Goal: Task Accomplishment & Management: Complete application form

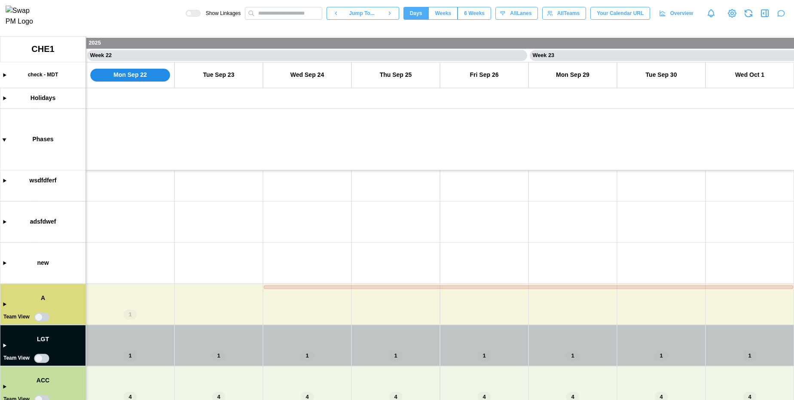
scroll to position [93, 0]
click at [4, 302] on canvas at bounding box center [397, 219] width 794 height 364
type textarea "*"
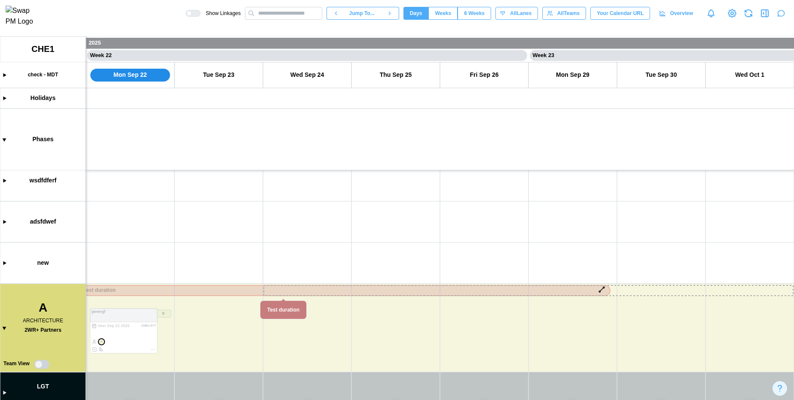
drag, startPoint x: 309, startPoint y: 293, endPoint x: 130, endPoint y: 292, distance: 179.2
click at [130, 292] on canvas at bounding box center [397, 219] width 794 height 364
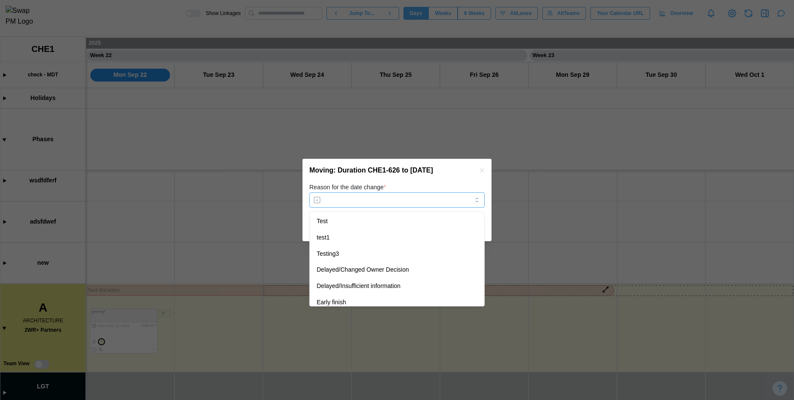
click at [369, 198] on input "Reason for the date change *" at bounding box center [396, 199] width 175 height 15
type input "********"
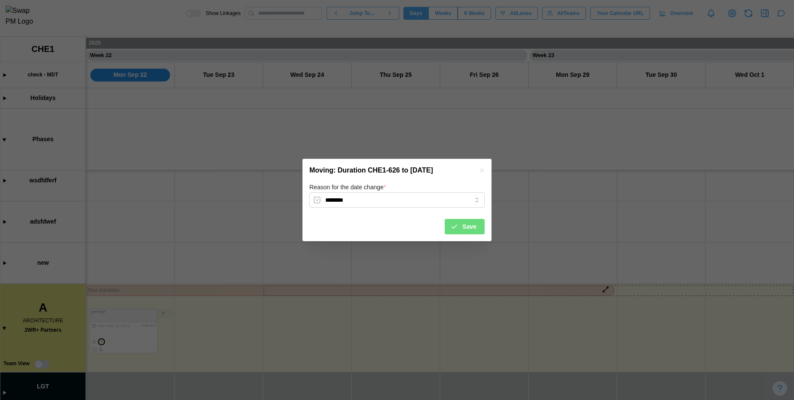
click at [459, 232] on div "Save" at bounding box center [463, 227] width 26 height 15
type textarea "*"
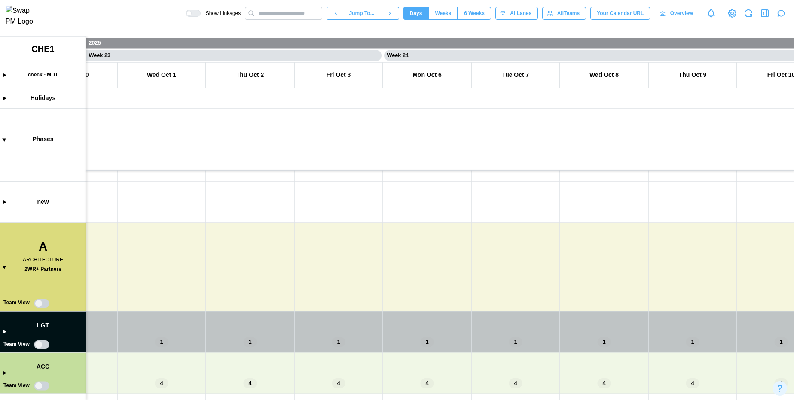
scroll to position [0, 8715]
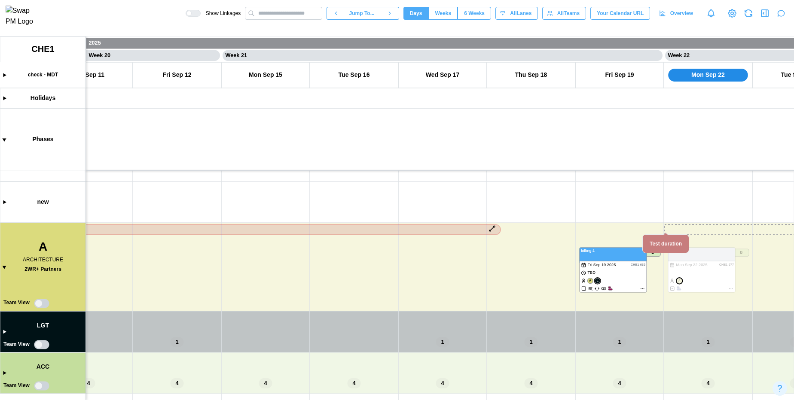
drag, startPoint x: 705, startPoint y: 229, endPoint x: 12, endPoint y: 256, distance: 694.0
click at [12, 256] on canvas at bounding box center [397, 219] width 794 height 364
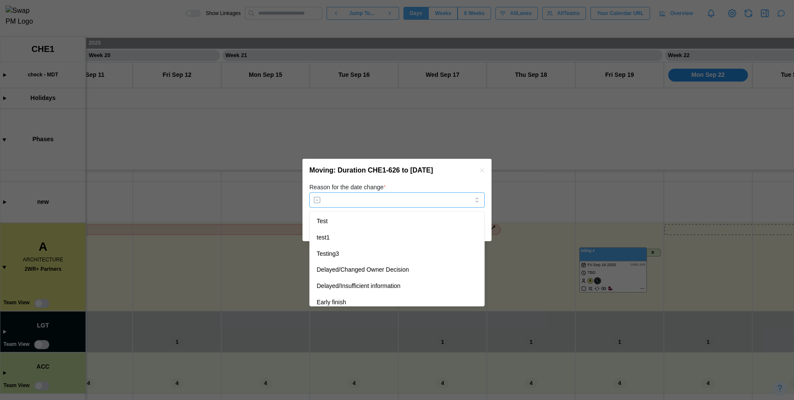
click at [415, 198] on input "Reason for the date change *" at bounding box center [396, 199] width 175 height 15
type input "********"
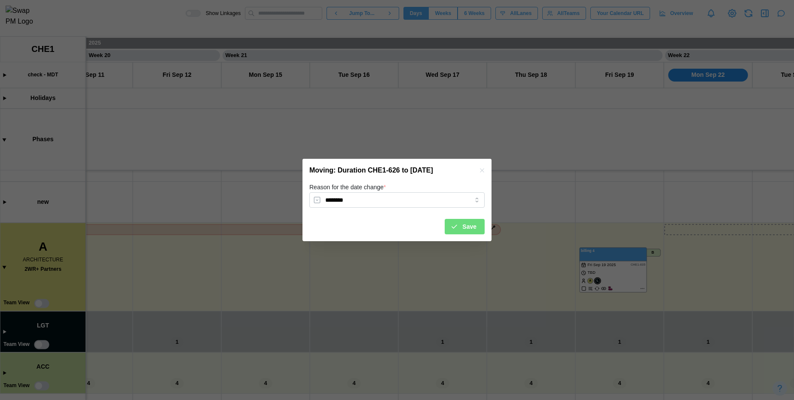
click at [466, 228] on span "Save" at bounding box center [469, 227] width 14 height 15
type textarea "*"
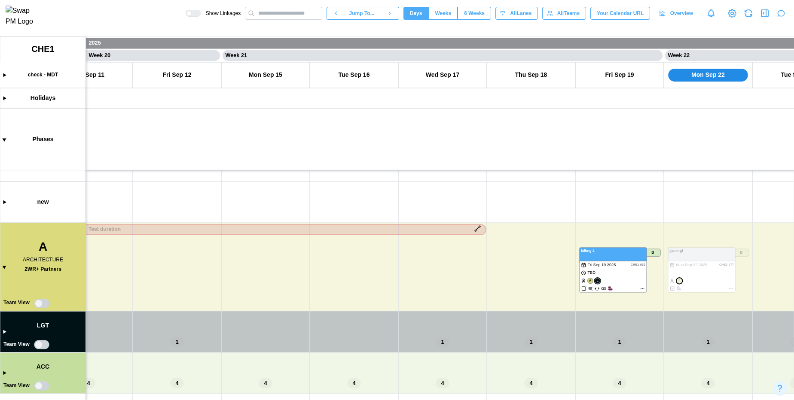
scroll to position [64, 0]
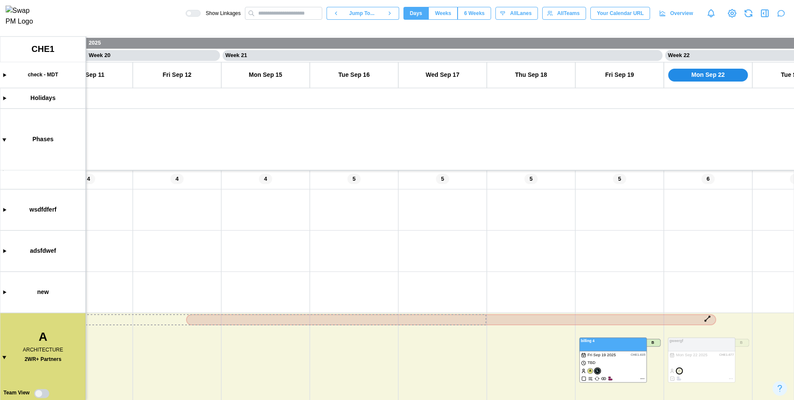
drag, startPoint x: 171, startPoint y: 318, endPoint x: 440, endPoint y: 328, distance: 268.7
click at [440, 328] on canvas at bounding box center [397, 219] width 794 height 364
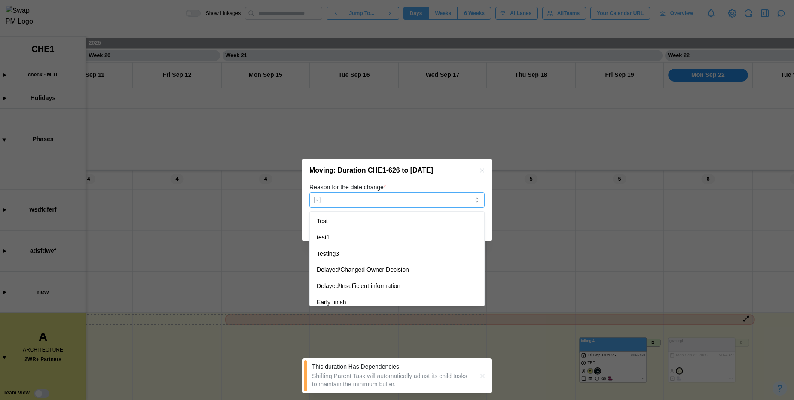
click at [360, 203] on input "Reason for the date change *" at bounding box center [396, 199] width 175 height 15
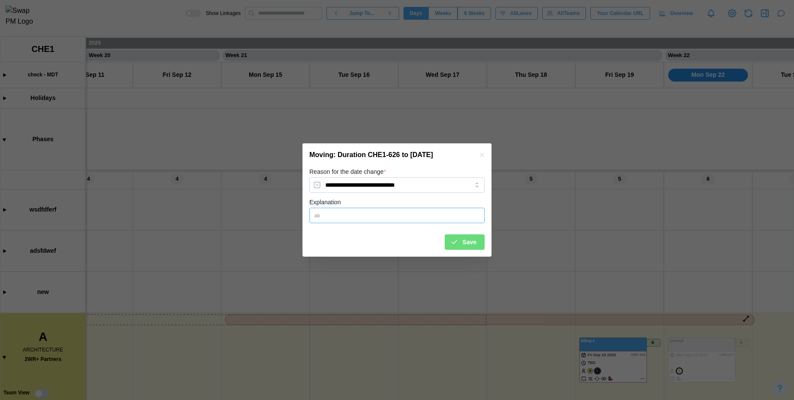
click at [369, 213] on input "Explanation" at bounding box center [396, 215] width 175 height 15
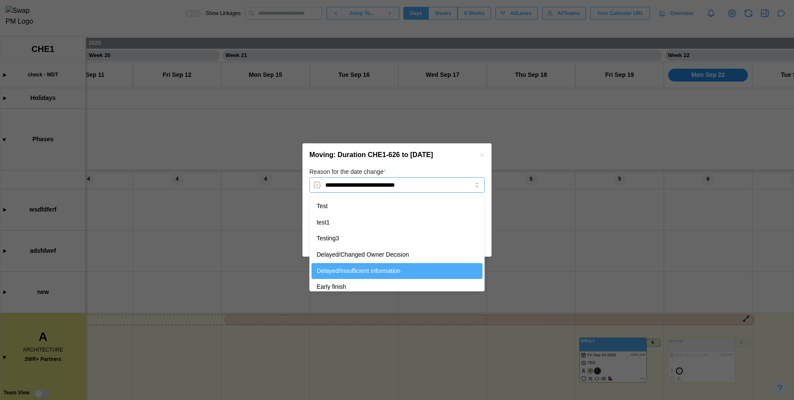
click at [437, 184] on input "**********" at bounding box center [396, 184] width 175 height 15
type input "********"
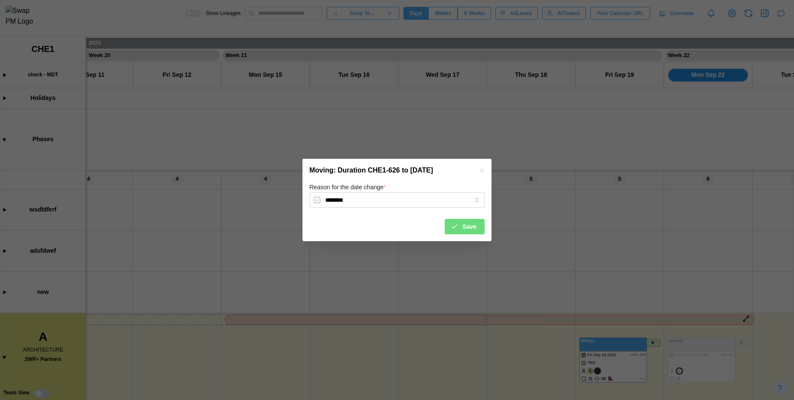
click at [456, 226] on icon "submit" at bounding box center [454, 227] width 8 height 8
type textarea "*"
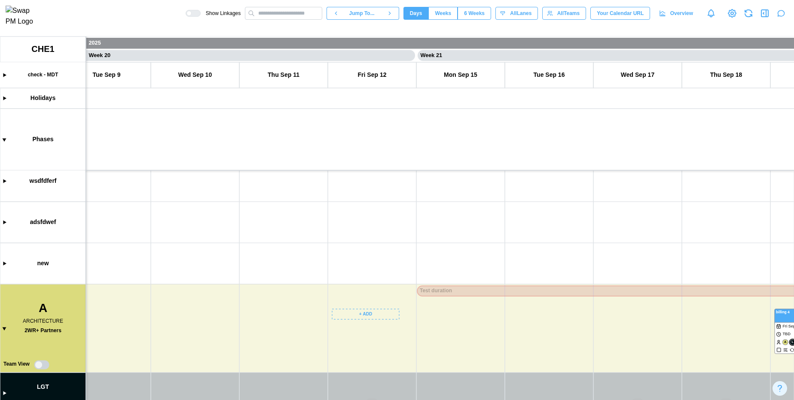
scroll to position [0, 8614]
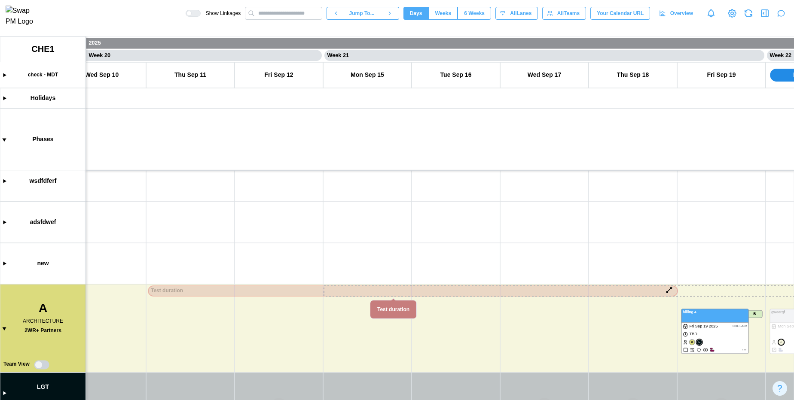
drag, startPoint x: 397, startPoint y: 292, endPoint x: 222, endPoint y: 294, distance: 175.7
click at [222, 294] on canvas at bounding box center [397, 219] width 794 height 364
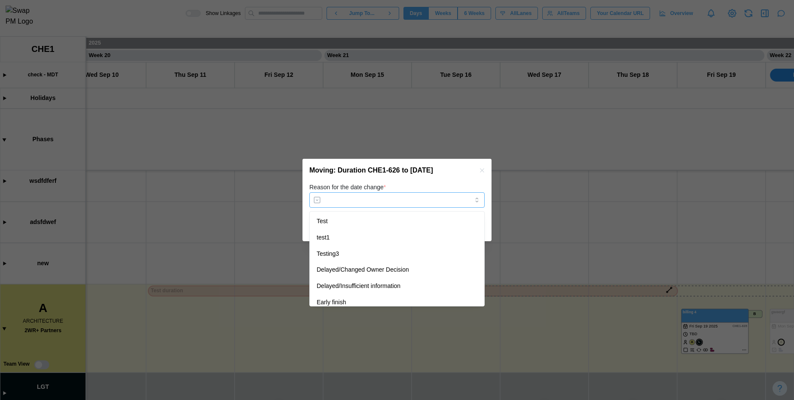
click at [372, 207] on input "Reason for the date change *" at bounding box center [396, 199] width 175 height 15
type input "********"
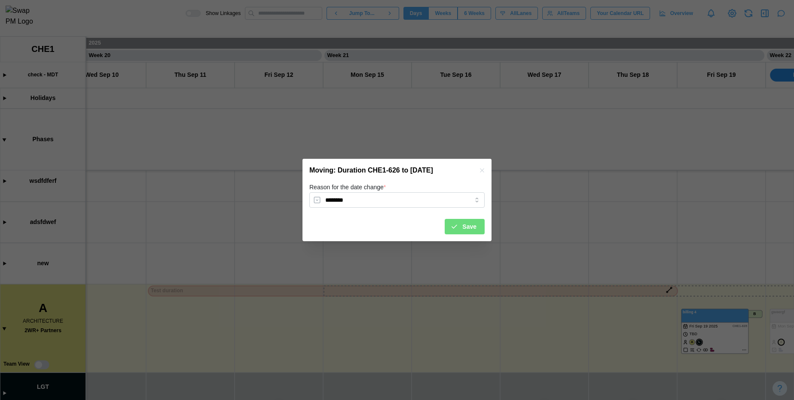
click at [460, 232] on div "Save" at bounding box center [463, 227] width 26 height 15
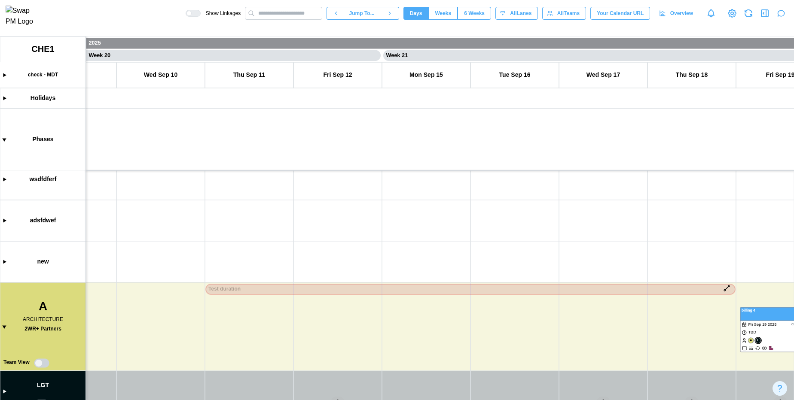
scroll to position [0, 9096]
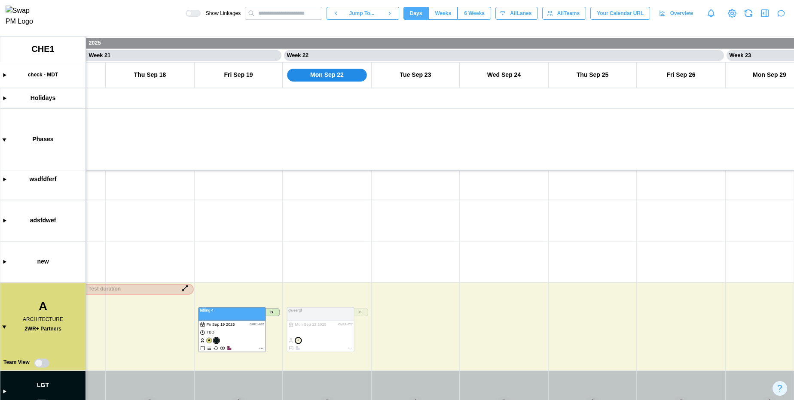
type textarea "*"
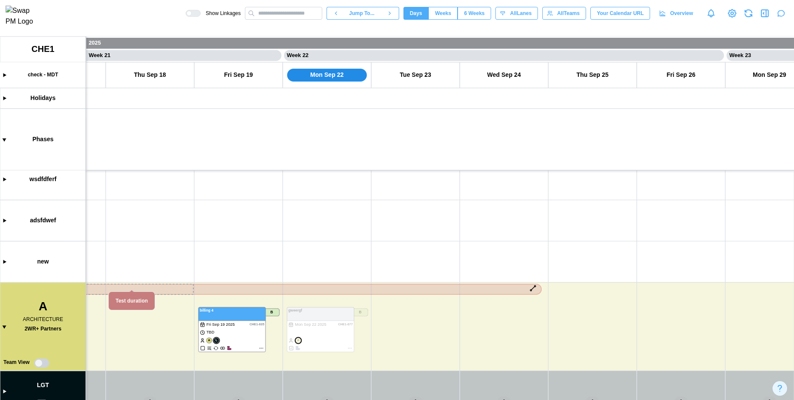
drag, startPoint x: 147, startPoint y: 291, endPoint x: 496, endPoint y: 302, distance: 348.6
click at [496, 302] on canvas at bounding box center [397, 219] width 794 height 364
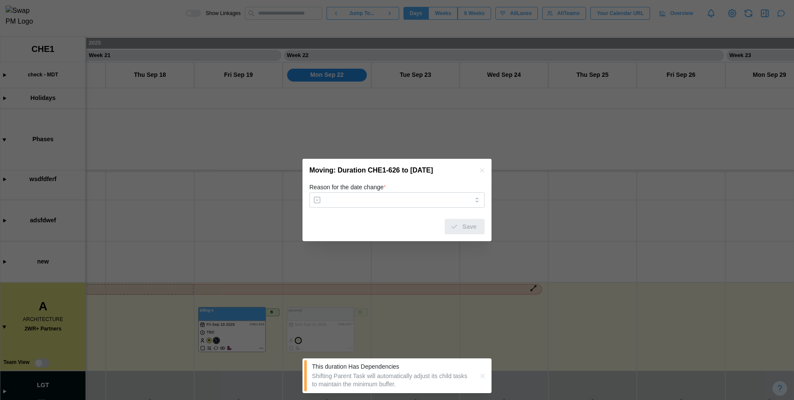
click at [386, 192] on label "Reason for the date change *" at bounding box center [347, 187] width 76 height 9
click at [387, 192] on input "Reason for the date change *" at bounding box center [396, 199] width 175 height 15
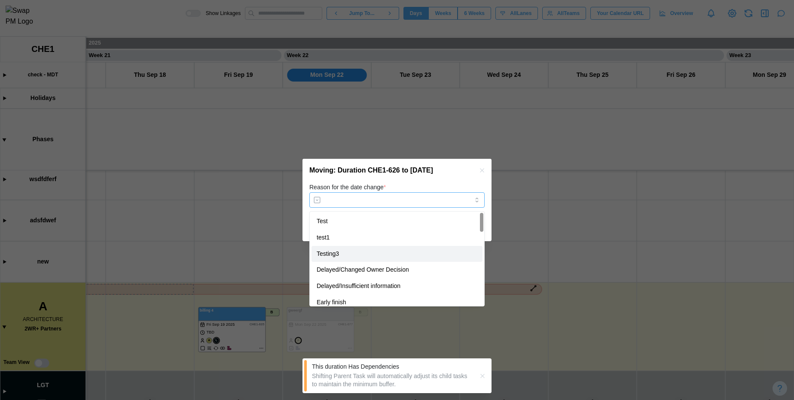
type input "********"
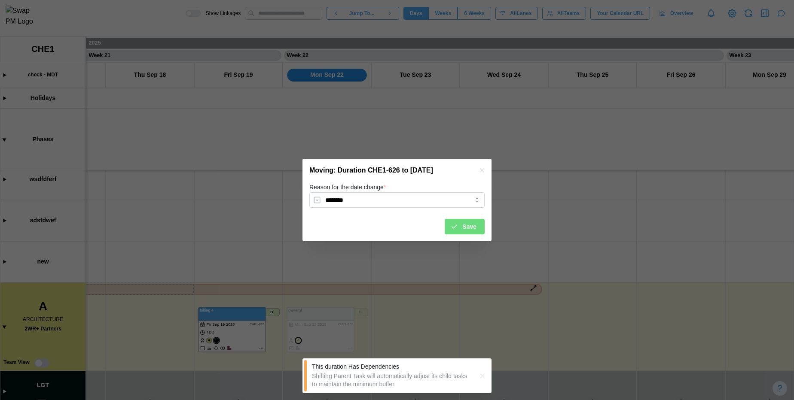
click at [448, 223] on button "Save" at bounding box center [465, 226] width 40 height 15
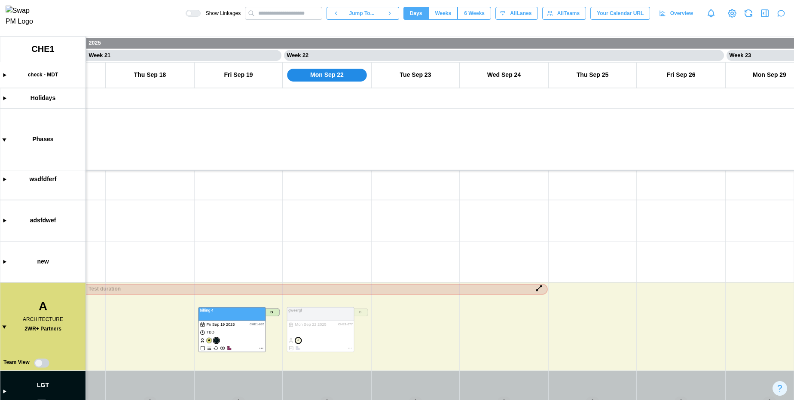
type textarea "*"
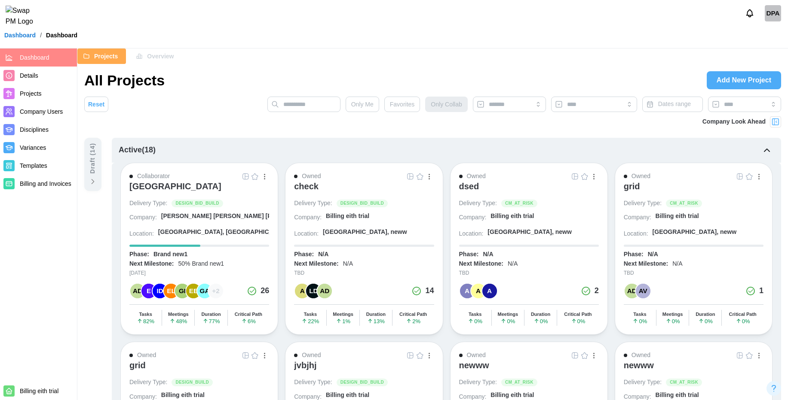
click at [96, 177] on icon at bounding box center [93, 181] width 9 height 9
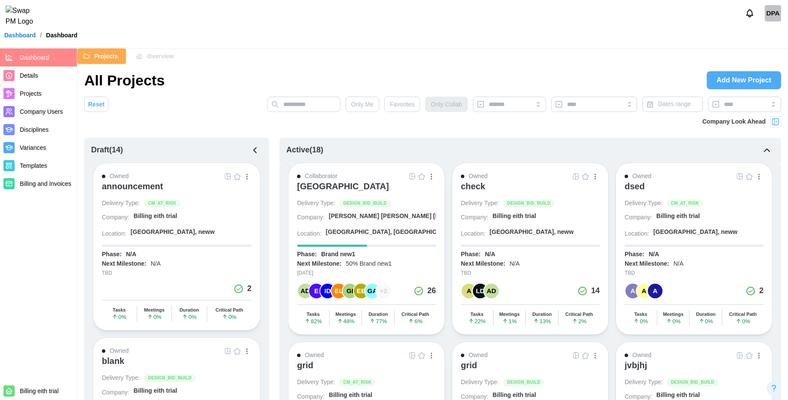
click at [256, 153] on icon "button" at bounding box center [255, 150] width 10 height 10
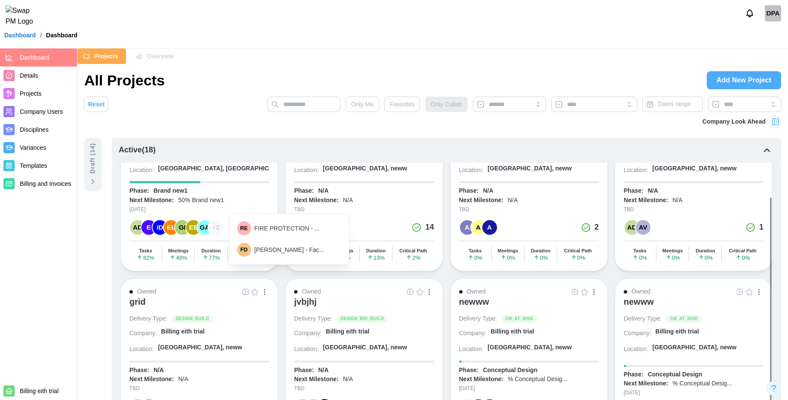
scroll to position [70, 0]
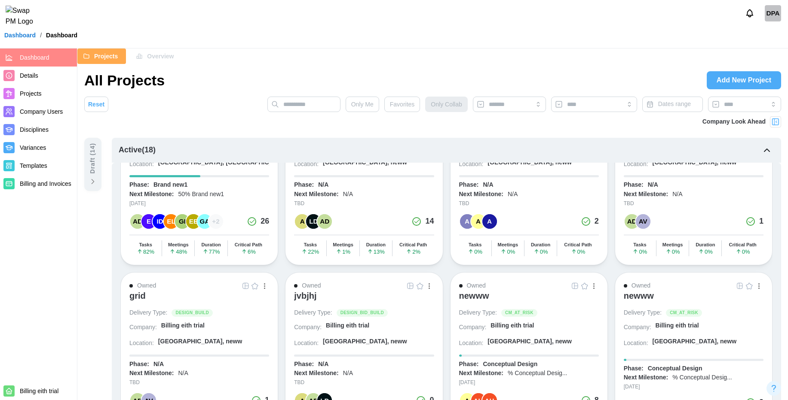
click at [216, 221] on div "+ 2" at bounding box center [215, 221] width 15 height 15
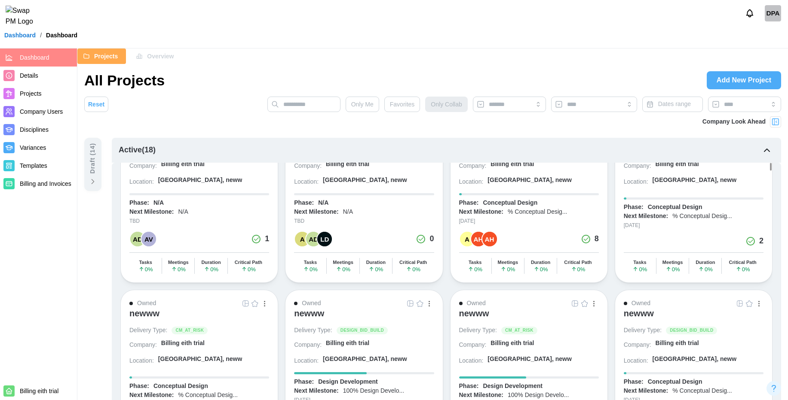
scroll to position [0, 0]
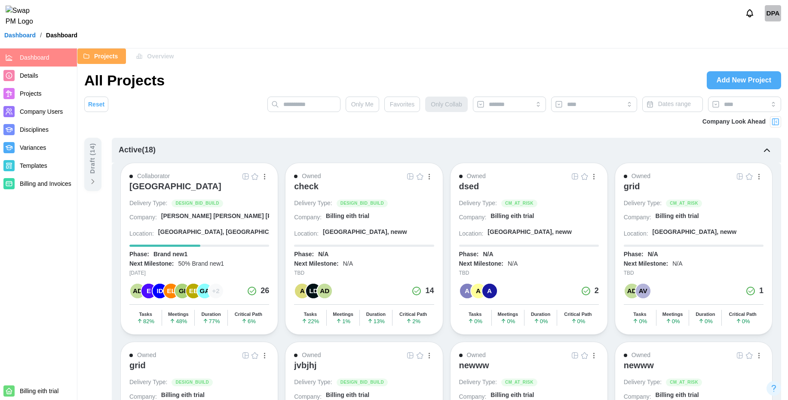
click at [36, 170] on span "Templates" at bounding box center [47, 166] width 54 height 11
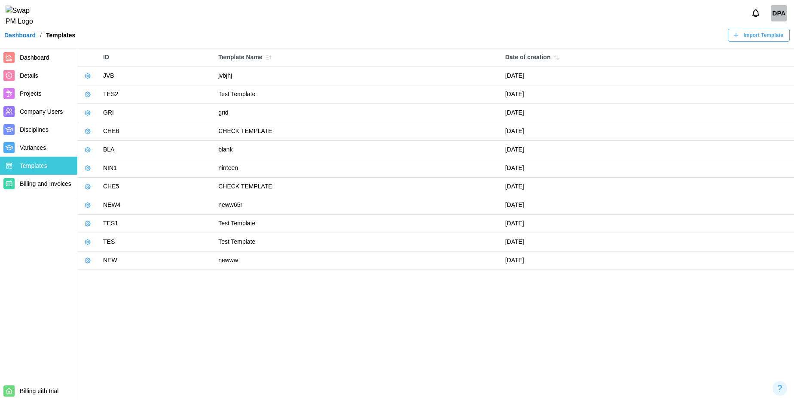
click at [87, 76] on icon "button" at bounding box center [88, 76] width 2 height 2
click at [103, 128] on div "Export Template" at bounding box center [120, 126] width 43 height 7
click at [107, 75] on td "JVB" at bounding box center [156, 76] width 115 height 18
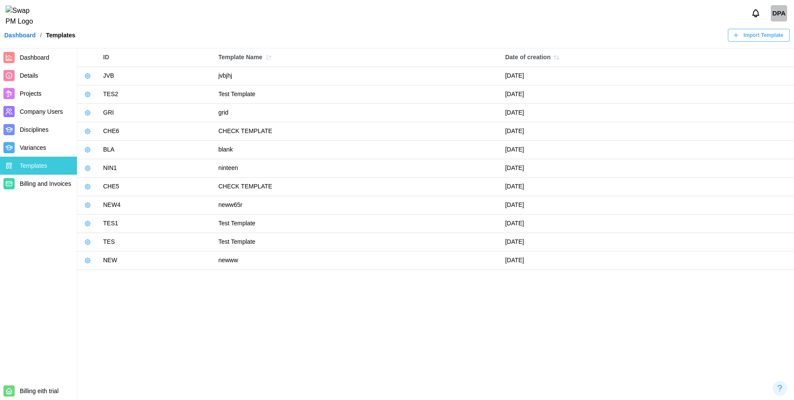
click at [223, 76] on td "jvbjhj" at bounding box center [357, 76] width 287 height 18
click at [24, 58] on span "Dashboard" at bounding box center [35, 57] width 30 height 7
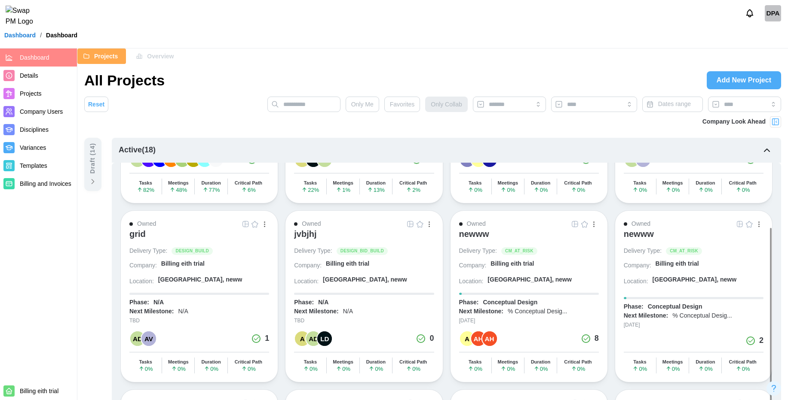
scroll to position [134, 0]
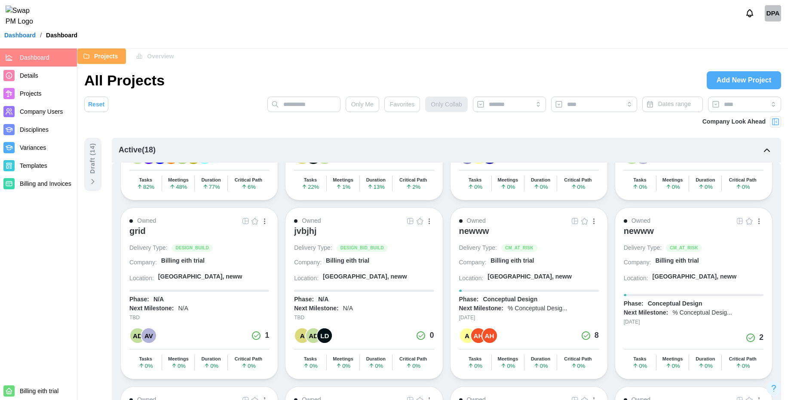
click at [34, 166] on span "Templates" at bounding box center [33, 165] width 27 height 7
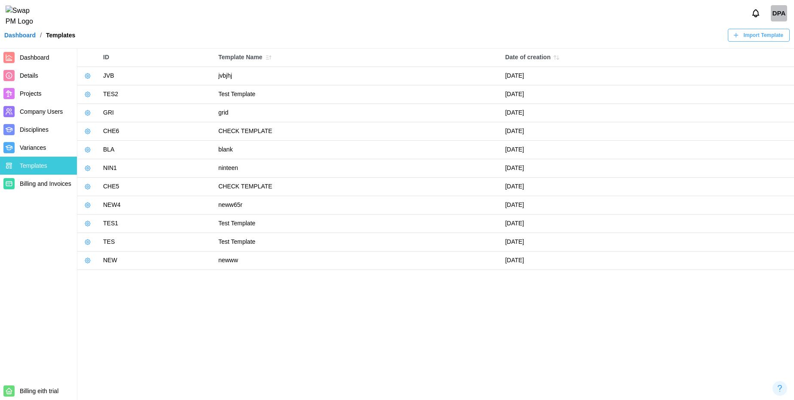
click at [31, 63] on link "Dashboard" at bounding box center [38, 58] width 77 height 18
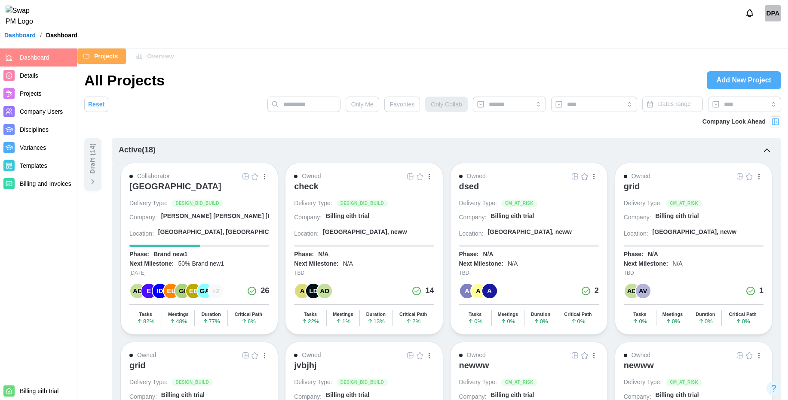
click at [253, 178] on img "button" at bounding box center [254, 176] width 7 height 7
click at [417, 177] on img "button" at bounding box center [419, 176] width 7 height 7
click at [771, 123] on img at bounding box center [775, 122] width 9 height 9
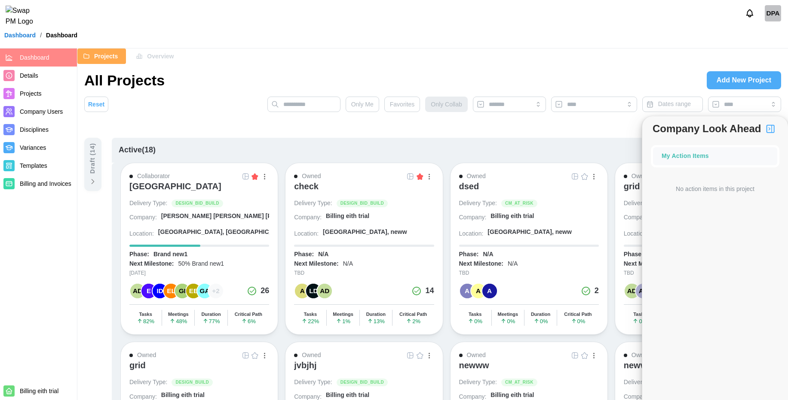
click at [595, 132] on div "Company Look Ahead" at bounding box center [432, 126] width 696 height 21
click at [253, 177] on img "button" at bounding box center [254, 176] width 7 height 7
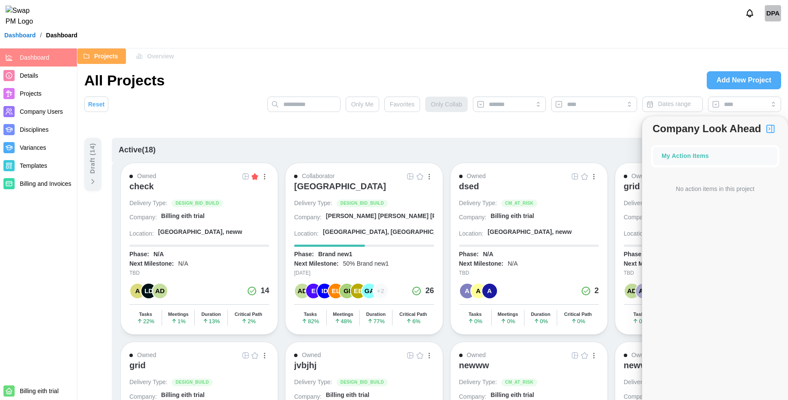
click at [257, 178] on img "button" at bounding box center [254, 176] width 7 height 7
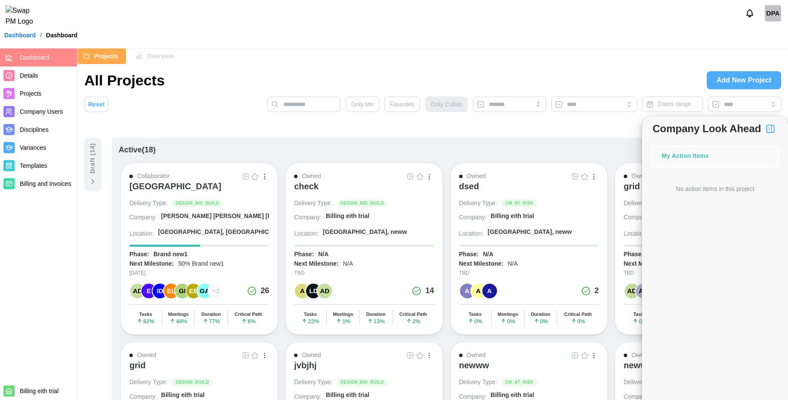
click at [250, 141] on div "Active ( 18 )" at bounding box center [446, 150] width 669 height 25
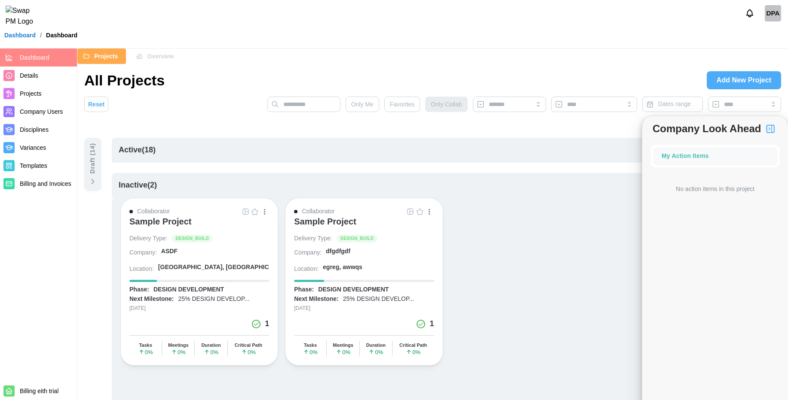
click at [771, 132] on img "button" at bounding box center [770, 129] width 10 height 10
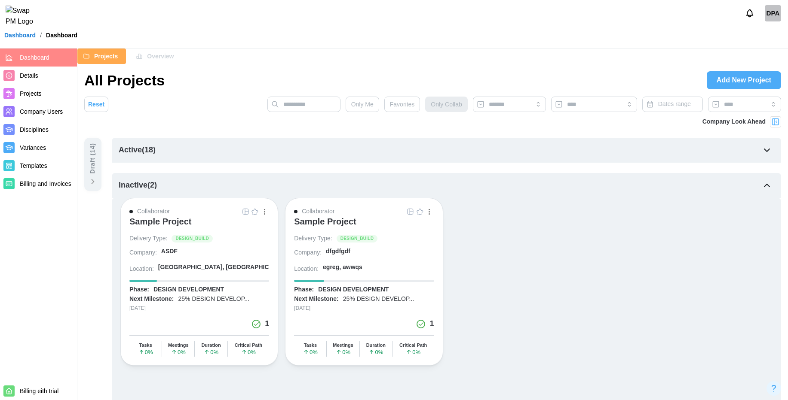
click at [769, 147] on icon "button" at bounding box center [766, 150] width 10 height 10
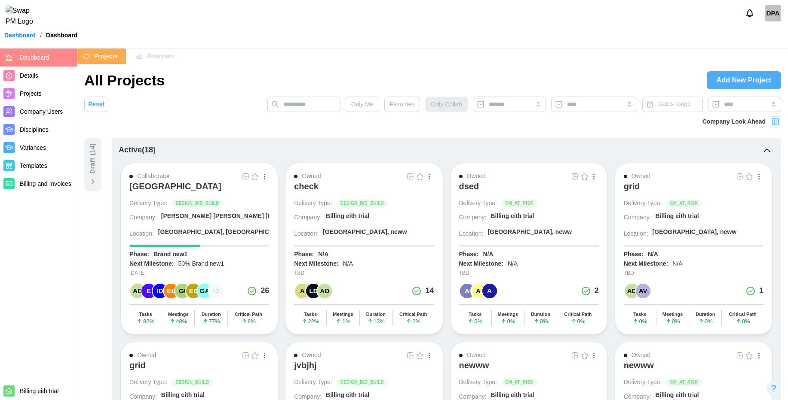
click at [763, 150] on icon "button" at bounding box center [766, 150] width 10 height 10
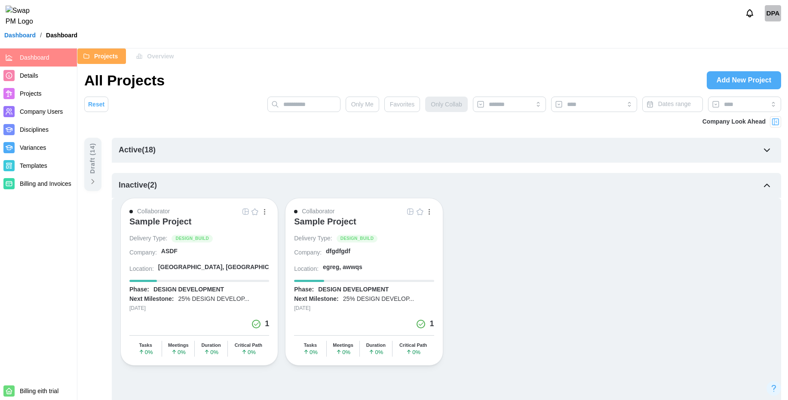
click at [763, 150] on icon "button" at bounding box center [766, 150] width 10 height 10
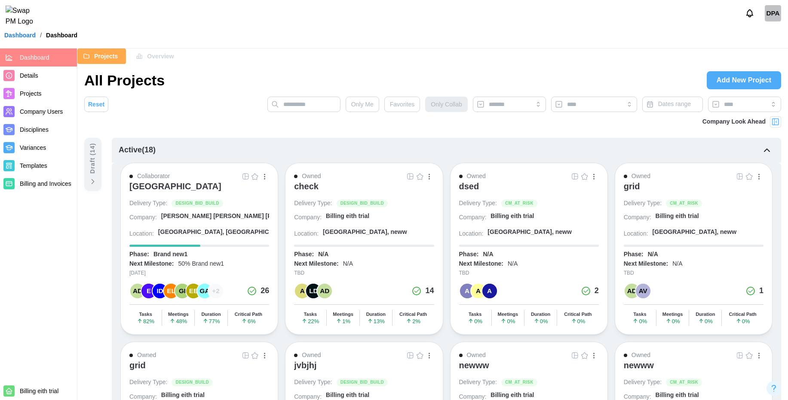
click at [263, 177] on button "button" at bounding box center [264, 176] width 9 height 9
click at [431, 179] on button "button" at bounding box center [428, 176] width 9 height 9
click at [594, 180] on button "button" at bounding box center [593, 176] width 9 height 9
click at [498, 190] on div "dsed" at bounding box center [529, 190] width 140 height 18
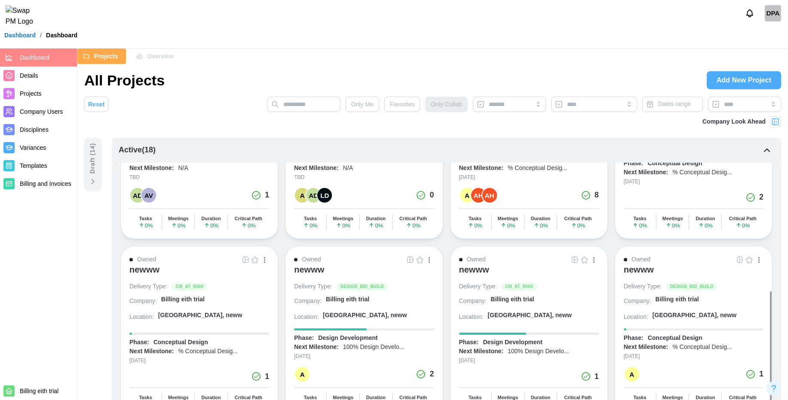
scroll to position [279, 0]
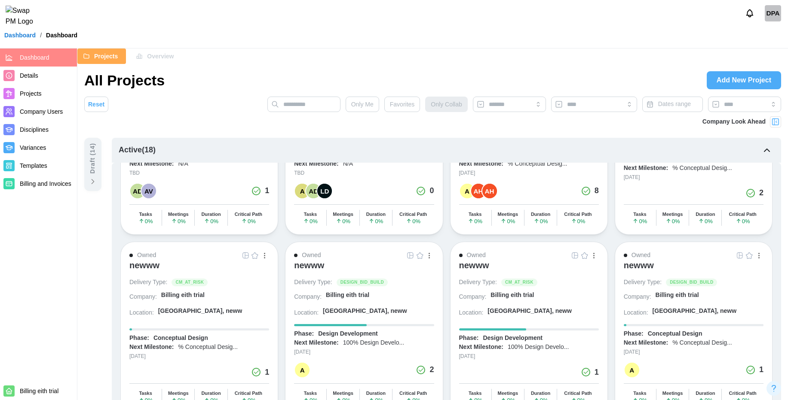
click at [773, 121] on img at bounding box center [775, 122] width 9 height 9
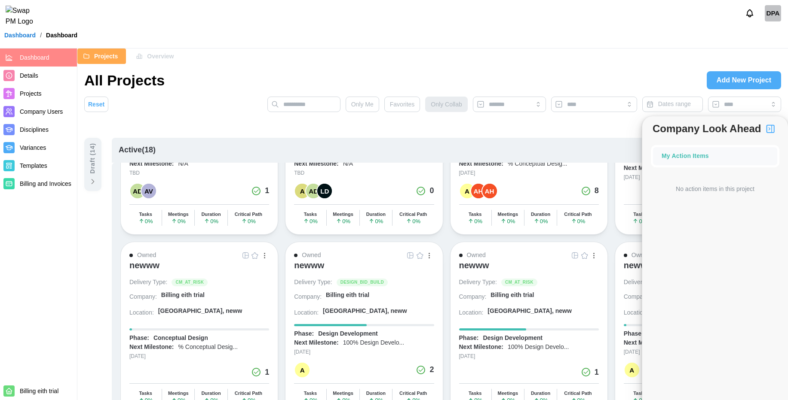
click at [769, 131] on img "button" at bounding box center [770, 129] width 10 height 10
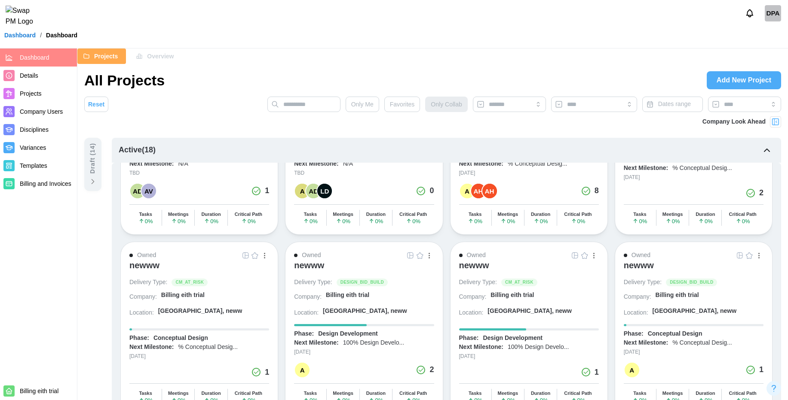
click at [775, 118] on img at bounding box center [775, 122] width 9 height 9
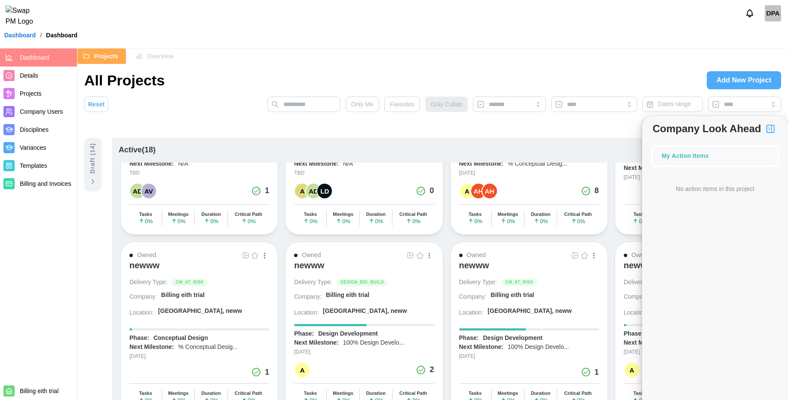
click at [769, 129] on img "button" at bounding box center [770, 129] width 10 height 10
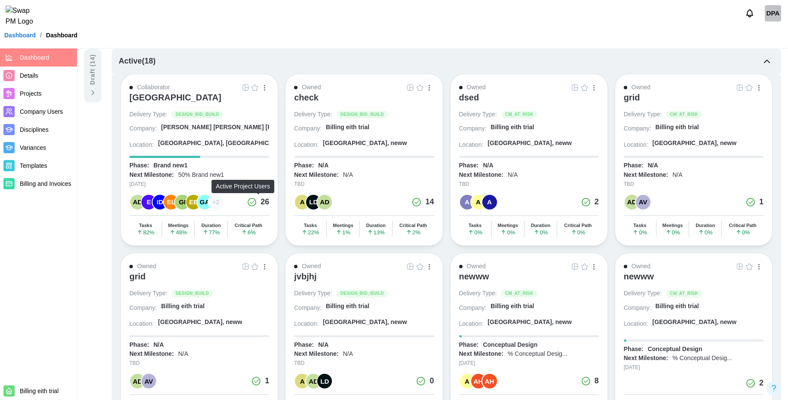
scroll to position [77, 0]
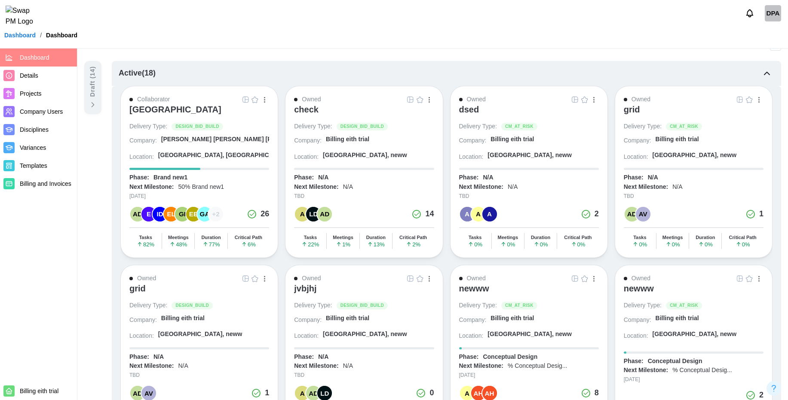
click at [33, 171] on span "Templates" at bounding box center [47, 166] width 54 height 11
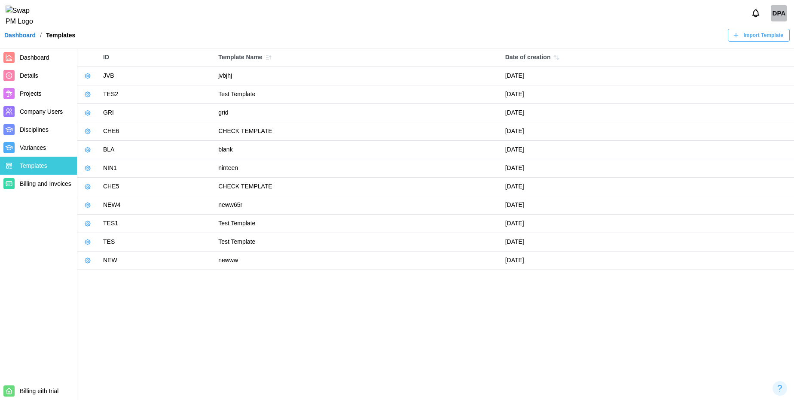
click at [87, 76] on icon "button" at bounding box center [88, 76] width 2 height 2
click at [121, 123] on div "Export Template" at bounding box center [120, 126] width 43 height 7
click at [31, 56] on span "Dashboard" at bounding box center [35, 57] width 30 height 7
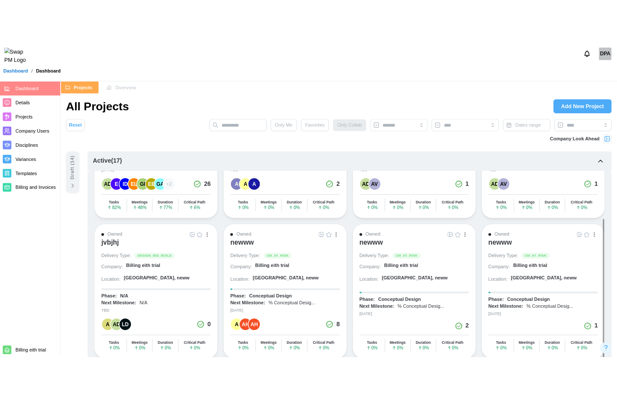
scroll to position [147, 0]
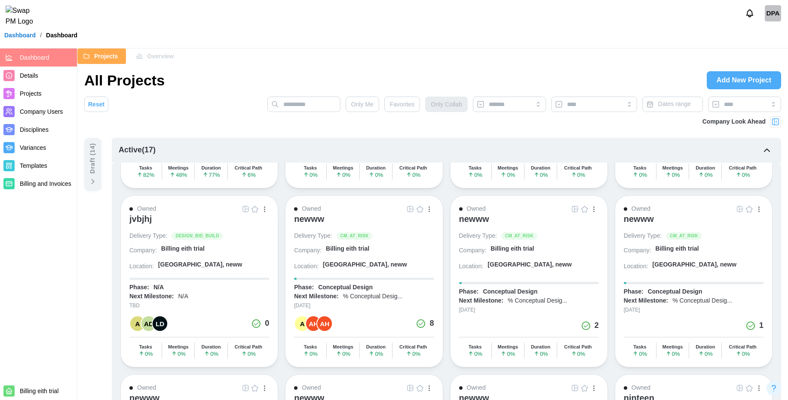
click at [264, 212] on div "button" at bounding box center [264, 211] width 1 height 1
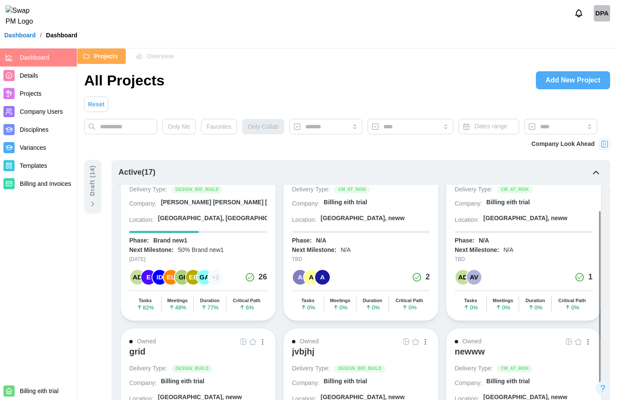
scroll to position [104, 0]
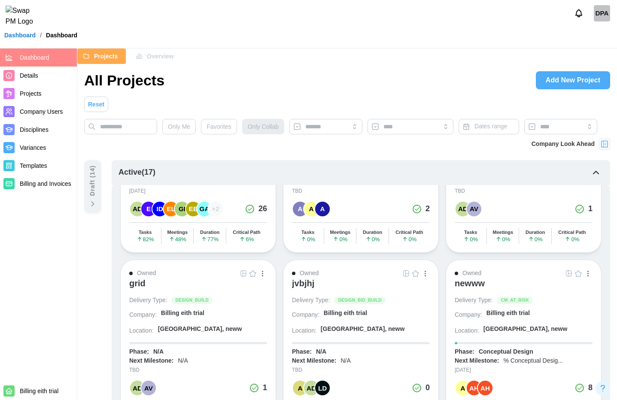
click at [427, 275] on button "button" at bounding box center [425, 273] width 9 height 9
click at [381, 341] on div "Save as template" at bounding box center [396, 338] width 54 height 7
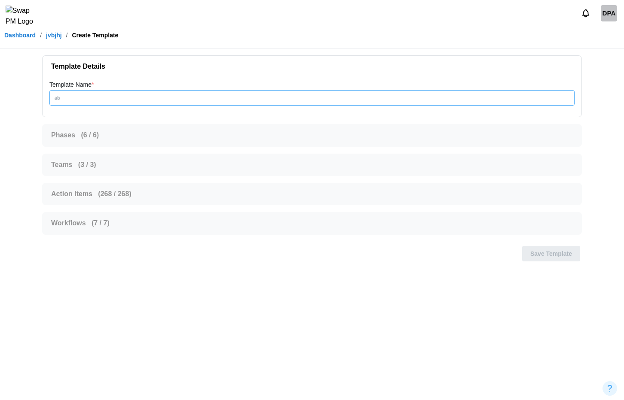
click at [202, 96] on input "Template Name *" at bounding box center [311, 97] width 525 height 15
click at [178, 93] on input "****" at bounding box center [311, 97] width 525 height 15
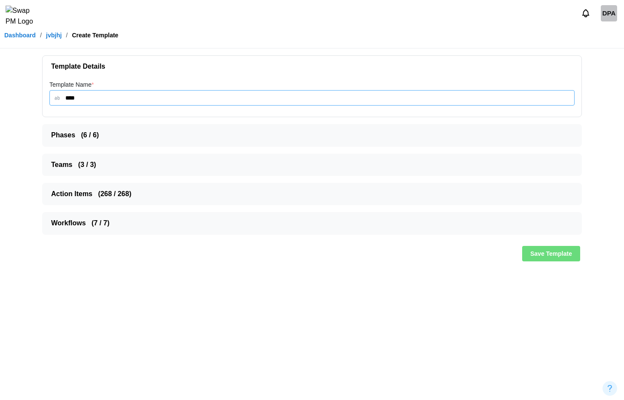
type input "****"
click at [174, 209] on div "Template Details Template Name * **** Phases ( 6 / 6 ) Color Phase Parent Phase…" at bounding box center [311, 145] width 553 height 193
click at [171, 198] on span "Action Items ( 268 / 268 )" at bounding box center [308, 193] width 515 height 21
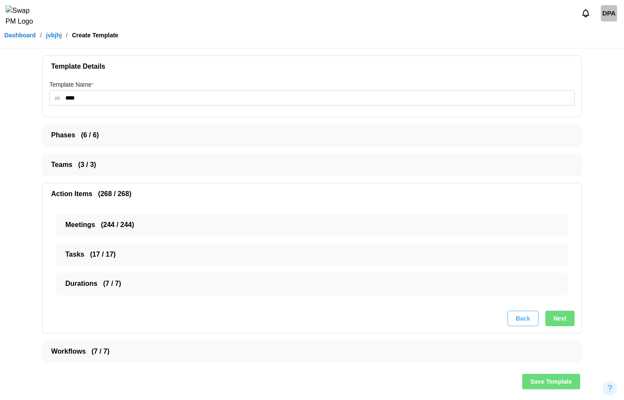
click at [122, 129] on span "Phases ( 6 / 6 )" at bounding box center [308, 135] width 515 height 21
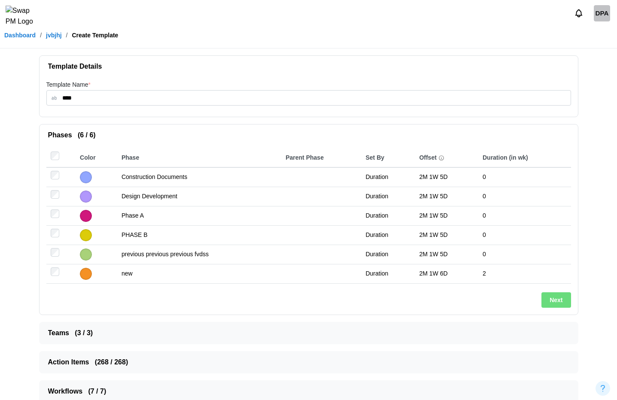
scroll to position [38, 0]
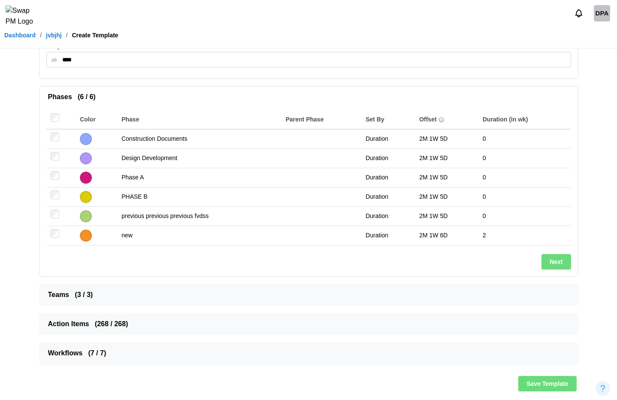
click at [113, 323] on span "Action Items ( 268 / 268 )" at bounding box center [305, 324] width 515 height 21
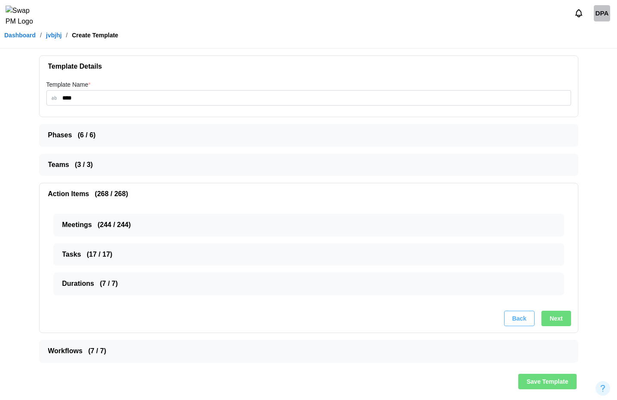
scroll to position [0, 0]
click at [80, 226] on span "Meetings ( 244 / 244 )" at bounding box center [308, 224] width 486 height 21
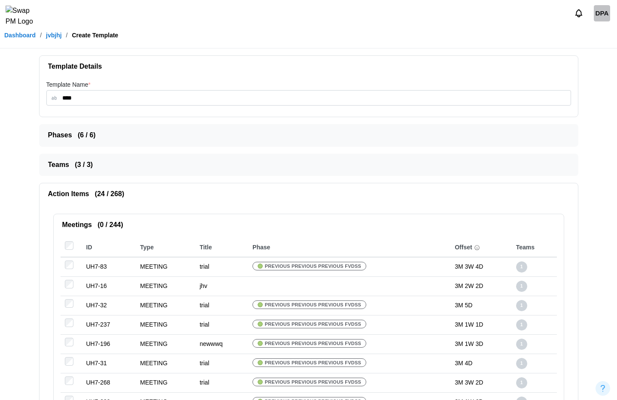
click at [91, 226] on span "Meetings ( 0 / 244 )" at bounding box center [305, 224] width 486 height 21
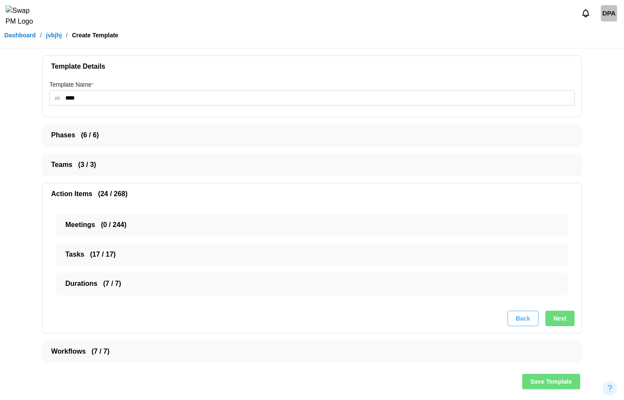
click at [570, 321] on button "Next" at bounding box center [559, 318] width 29 height 15
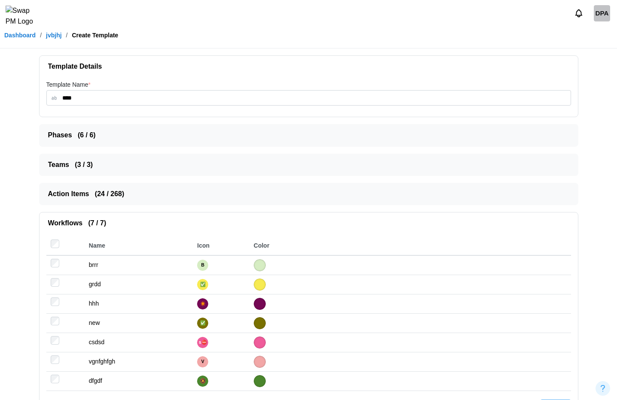
scroll to position [58, 0]
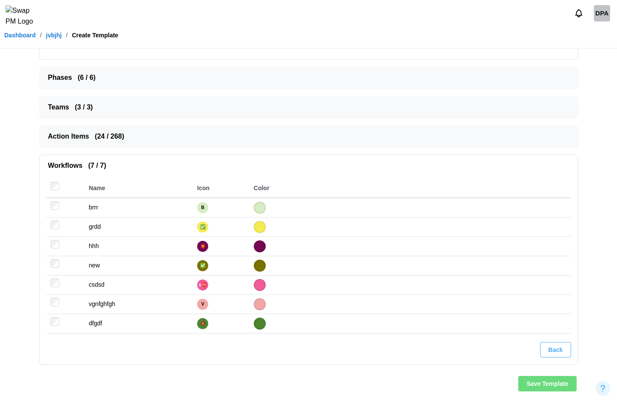
click at [553, 383] on span "Save Template" at bounding box center [548, 384] width 42 height 15
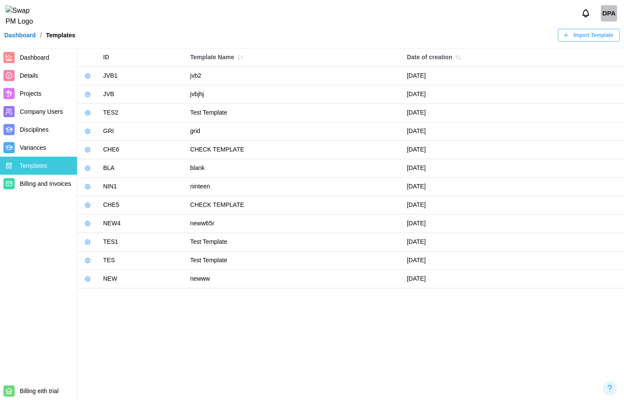
click at [324, 347] on main "ID Template Name Date of creation JVB1 jvb2 September 22, 2025 JVB jvbjhj Septe…" at bounding box center [312, 200] width 624 height 400
click at [91, 74] on icon "button" at bounding box center [87, 76] width 7 height 7
click at [101, 125] on div "Export Template" at bounding box center [120, 126] width 43 height 7
click at [82, 97] on button "button" at bounding box center [88, 95] width 12 height 12
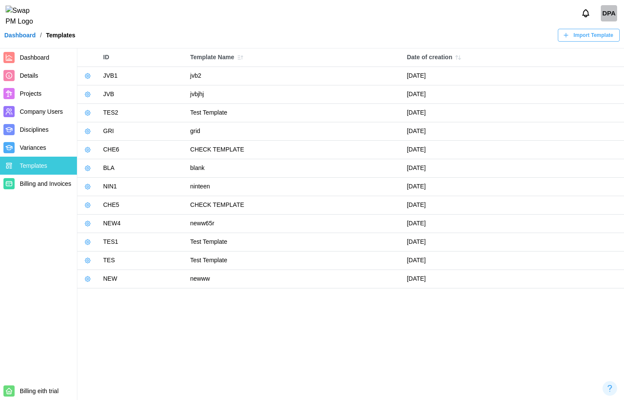
click at [82, 97] on button "button" at bounding box center [88, 95] width 12 height 12
click at [194, 259] on td "Test Template" at bounding box center [294, 261] width 217 height 18
drag, startPoint x: 215, startPoint y: 95, endPoint x: 186, endPoint y: 95, distance: 28.8
click at [186, 95] on td "jvbjhj" at bounding box center [294, 94] width 217 height 18
click at [574, 39] on span "Import Template" at bounding box center [594, 35] width 40 height 12
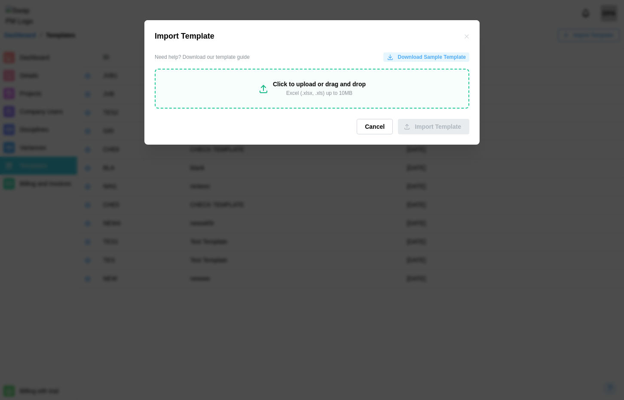
click at [303, 81] on div "Click to upload or drag and drop" at bounding box center [319, 84] width 93 height 9
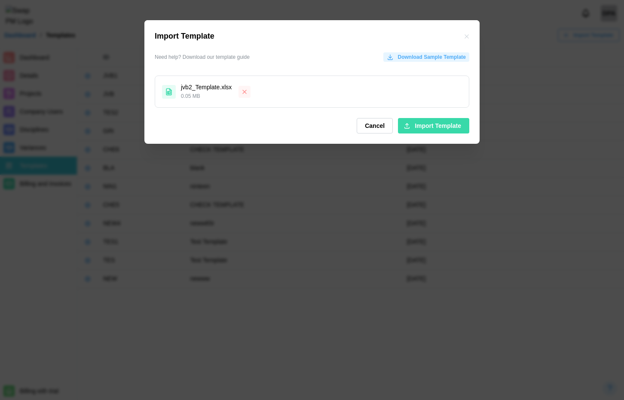
click at [423, 128] on span "Import Template" at bounding box center [438, 126] width 46 height 15
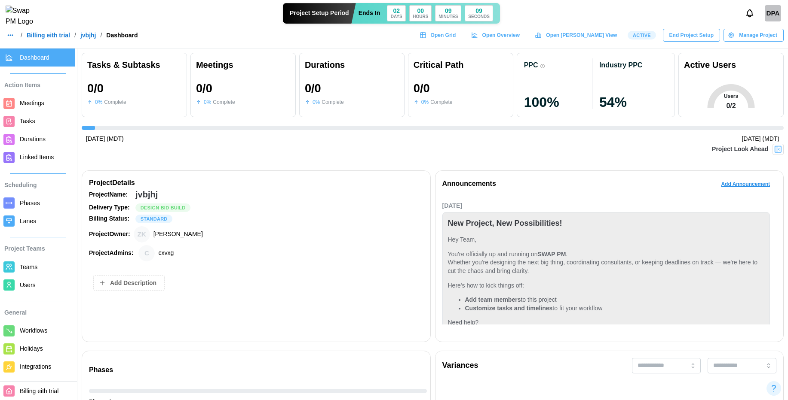
click at [40, 207] on span "Phases" at bounding box center [46, 203] width 52 height 11
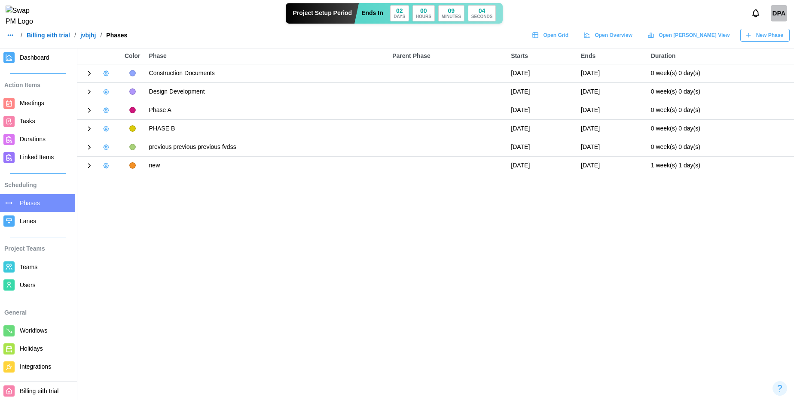
click at [87, 166] on icon at bounding box center [89, 166] width 8 height 8
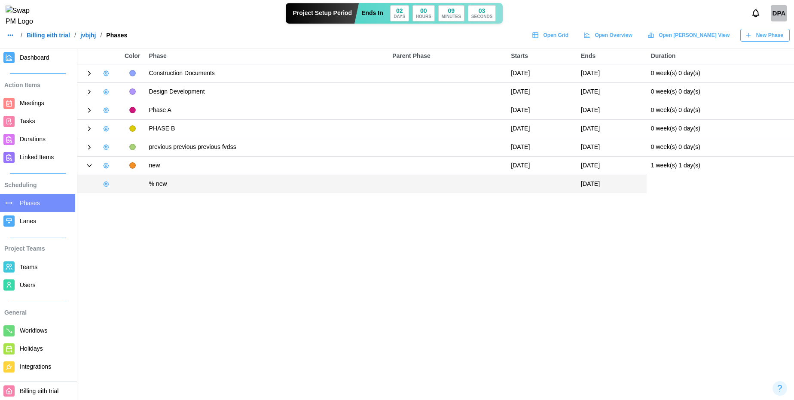
click at [90, 151] on icon at bounding box center [89, 148] width 8 height 8
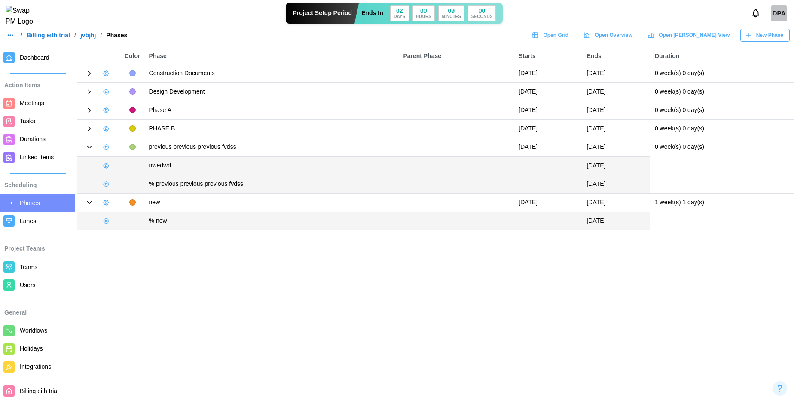
click at [91, 128] on icon at bounding box center [89, 129] width 8 height 8
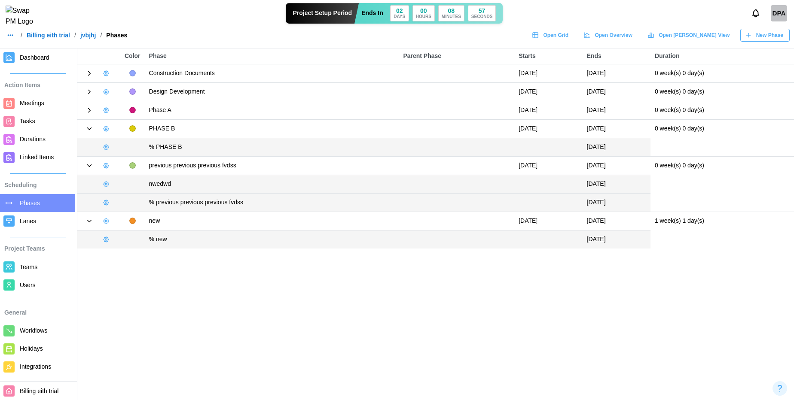
click at [91, 115] on div at bounding box center [99, 110] width 34 height 12
click at [90, 113] on icon at bounding box center [89, 111] width 8 height 8
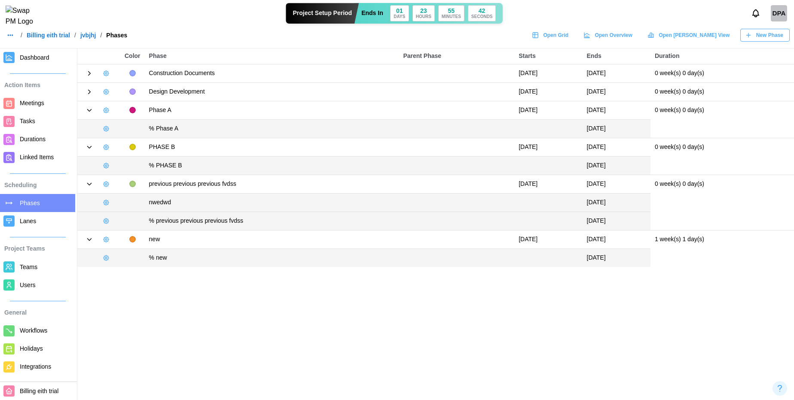
click at [89, 94] on icon at bounding box center [89, 92] width 8 height 8
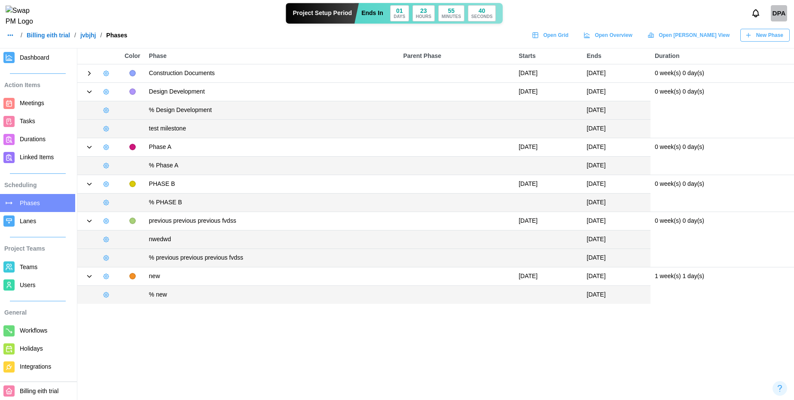
click at [88, 76] on icon at bounding box center [89, 74] width 8 height 8
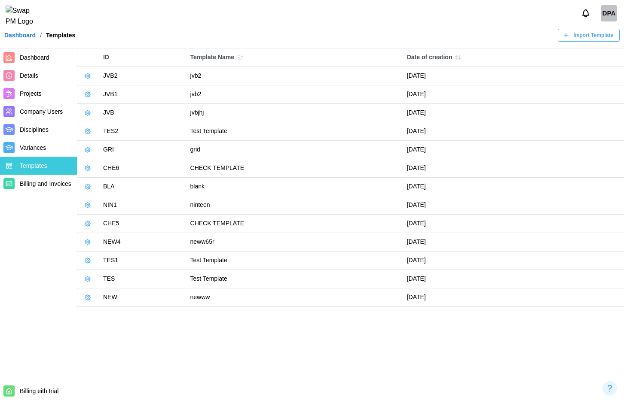
click at [85, 75] on icon "button" at bounding box center [87, 76] width 7 height 7
click at [157, 25] on div "DPA" at bounding box center [312, 13] width 624 height 27
click at [88, 78] on icon "button" at bounding box center [87, 76] width 7 height 7
click at [98, 113] on button "Use template" at bounding box center [116, 110] width 64 height 15
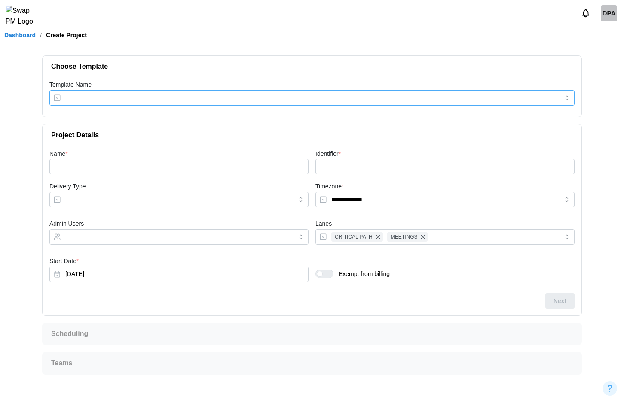
click at [123, 93] on input "Template Name" at bounding box center [311, 97] width 525 height 15
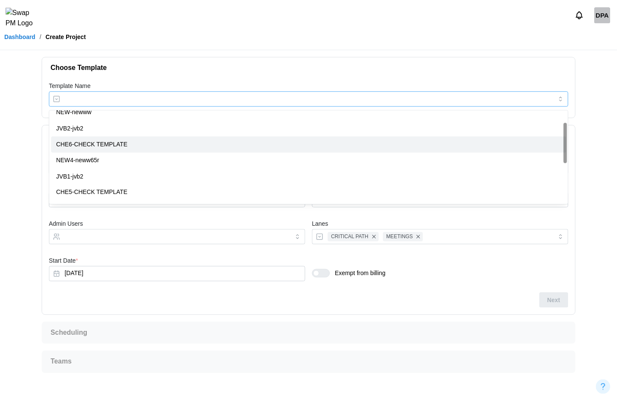
scroll to position [26, 0]
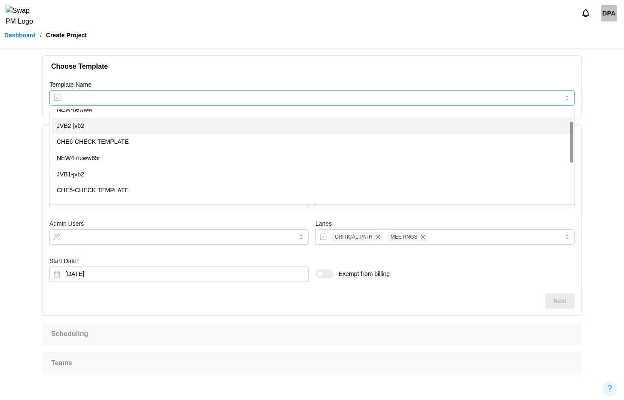
type input "*********"
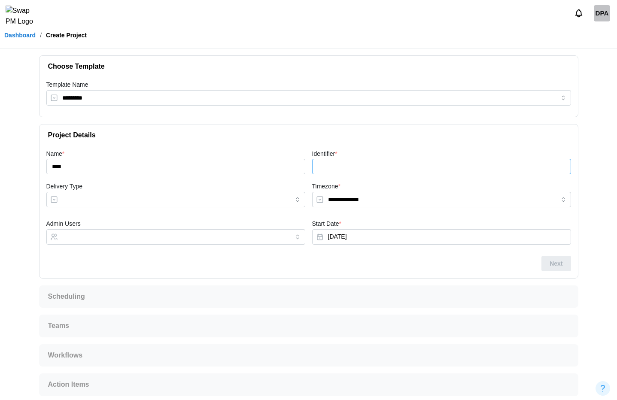
click at [354, 170] on input "Identifier *" at bounding box center [441, 166] width 259 height 15
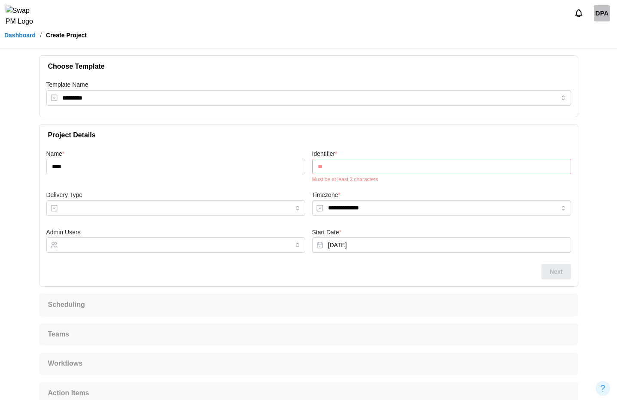
type input "*"
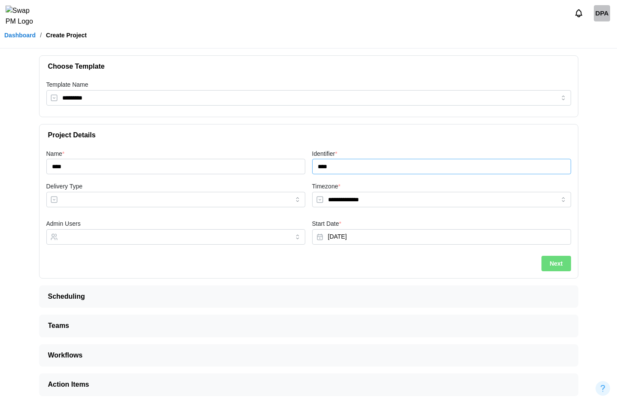
scroll to position [3, 0]
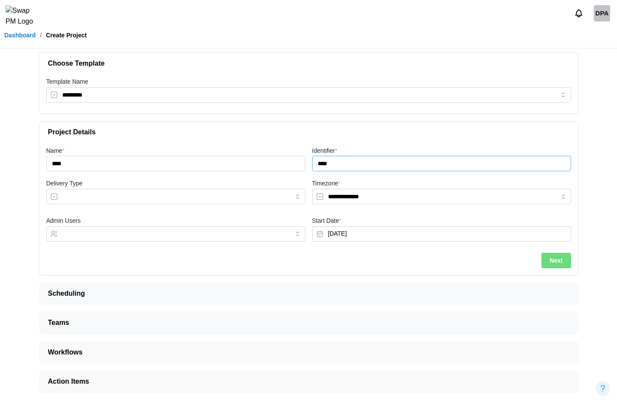
type input "****"
click at [562, 256] on span "Next" at bounding box center [556, 260] width 13 height 15
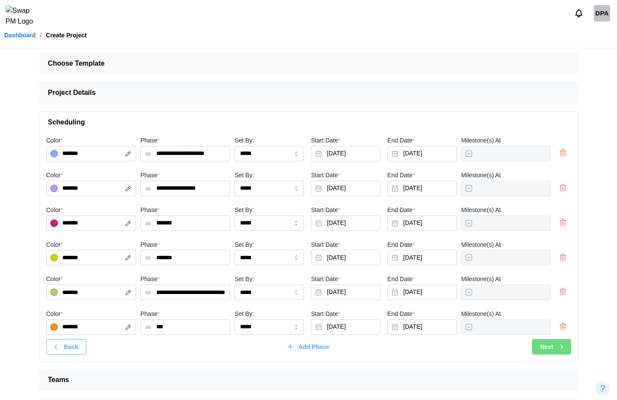
click at [549, 347] on span "Next" at bounding box center [546, 347] width 13 height 15
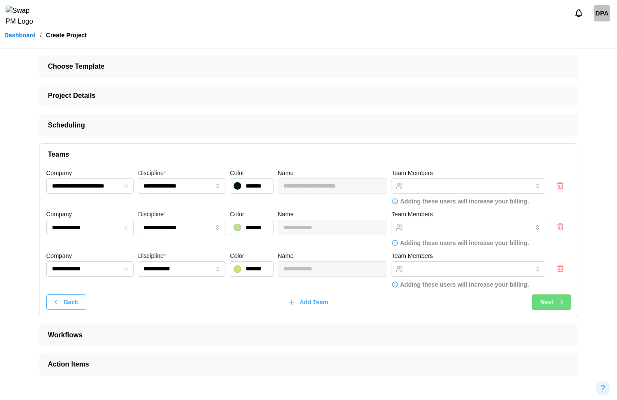
scroll to position [0, 0]
click at [557, 301] on div "Next" at bounding box center [556, 302] width 25 height 15
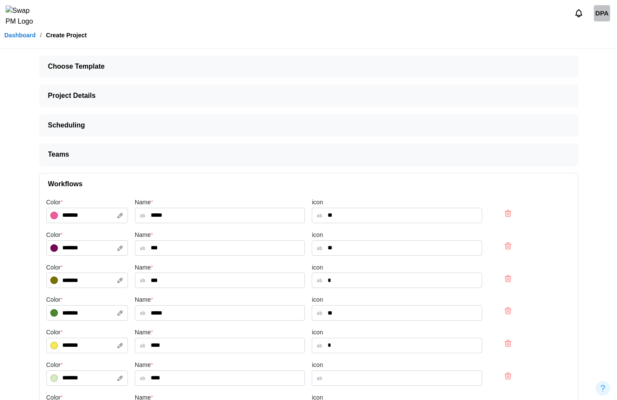
scroll to position [82, 0]
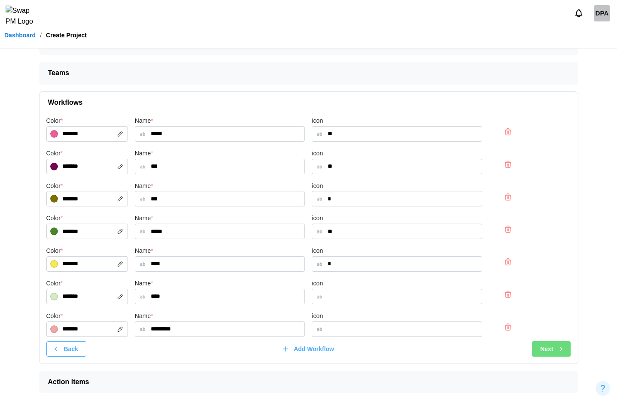
click at [545, 350] on span "Next" at bounding box center [546, 349] width 13 height 15
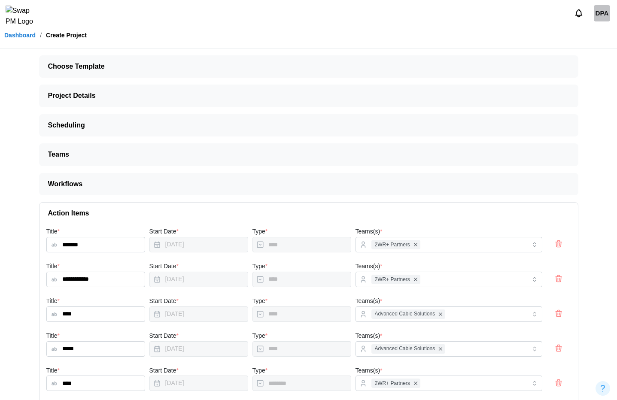
scroll to position [684, 0]
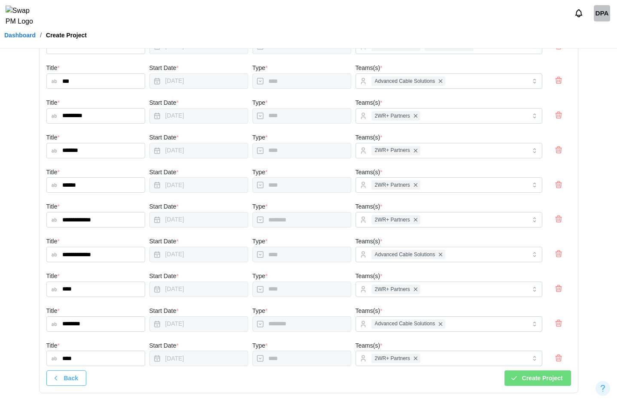
click at [533, 374] on span "Create Project" at bounding box center [542, 378] width 41 height 15
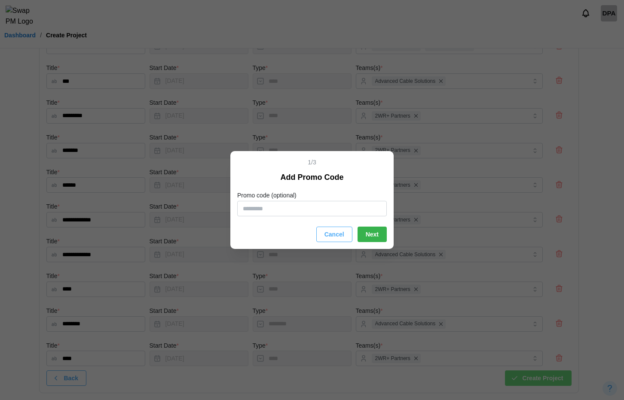
click at [367, 241] on span "Next" at bounding box center [372, 234] width 13 height 15
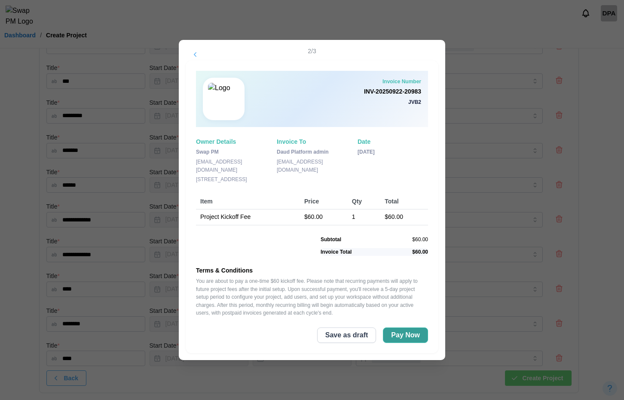
click at [397, 334] on span "Pay Now" at bounding box center [405, 335] width 29 height 15
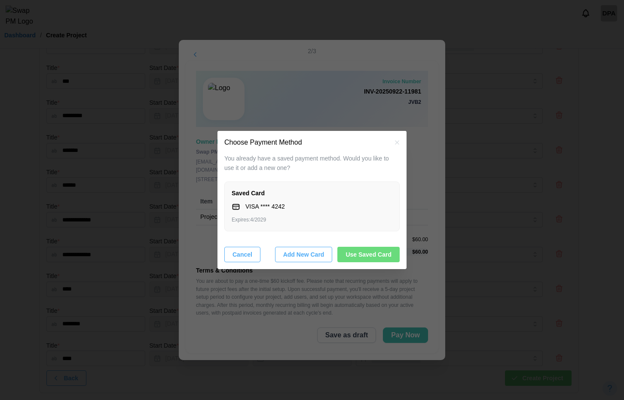
click at [349, 253] on span "Use Saved Card" at bounding box center [368, 254] width 46 height 15
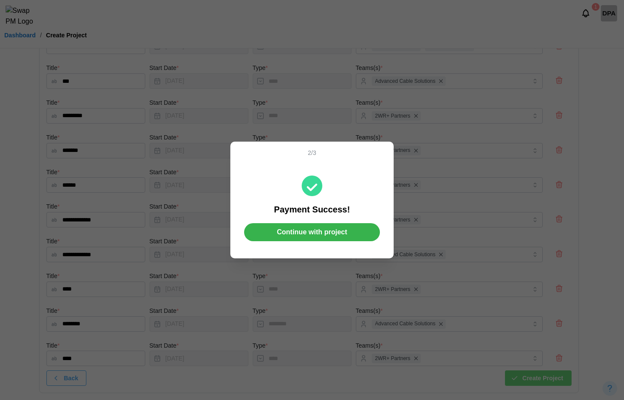
click at [315, 232] on span "Continue with project" at bounding box center [312, 232] width 70 height 17
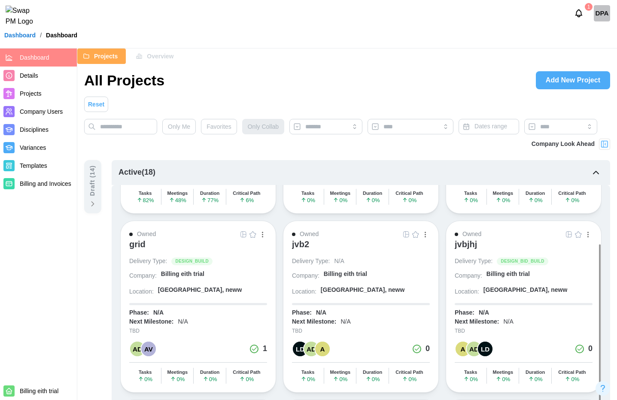
scroll to position [150, 0]
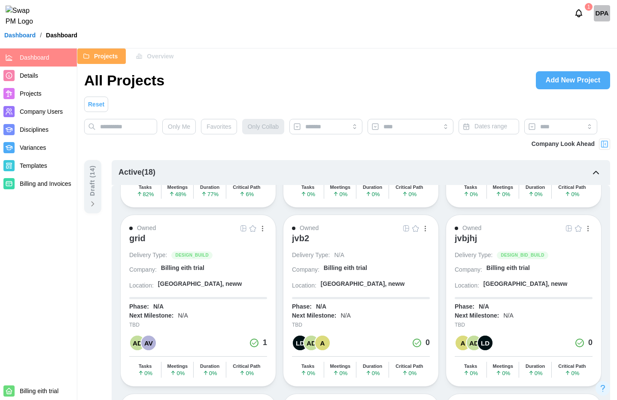
click at [299, 241] on div "jvb2" at bounding box center [300, 238] width 17 height 10
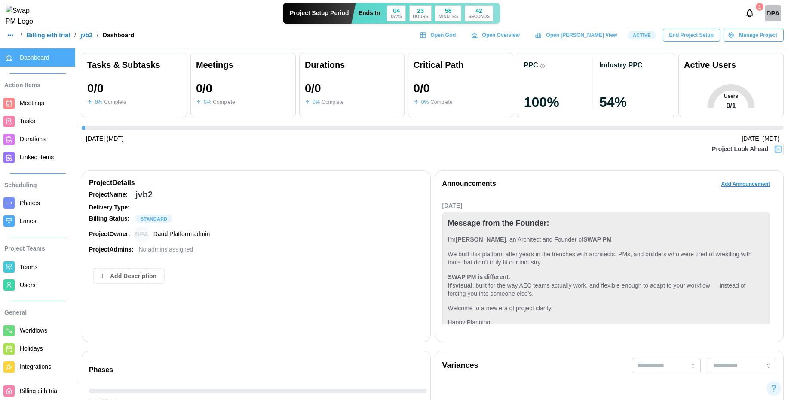
click at [19, 107] on link "Meetings" at bounding box center [37, 104] width 75 height 18
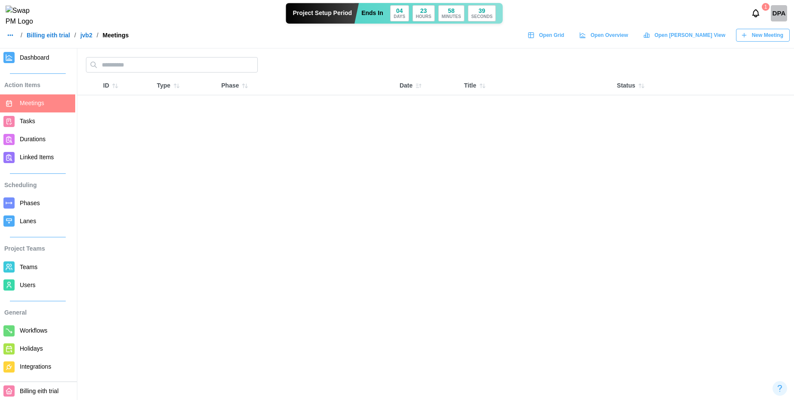
click at [21, 122] on span "Tasks" at bounding box center [27, 121] width 15 height 7
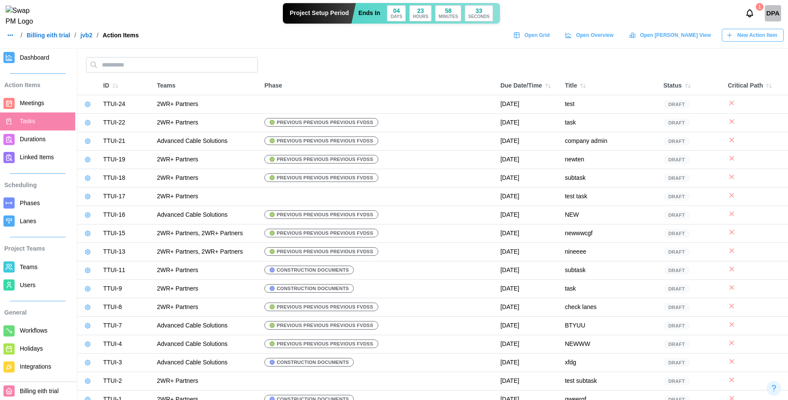
click at [26, 205] on span "Phases" at bounding box center [30, 203] width 20 height 7
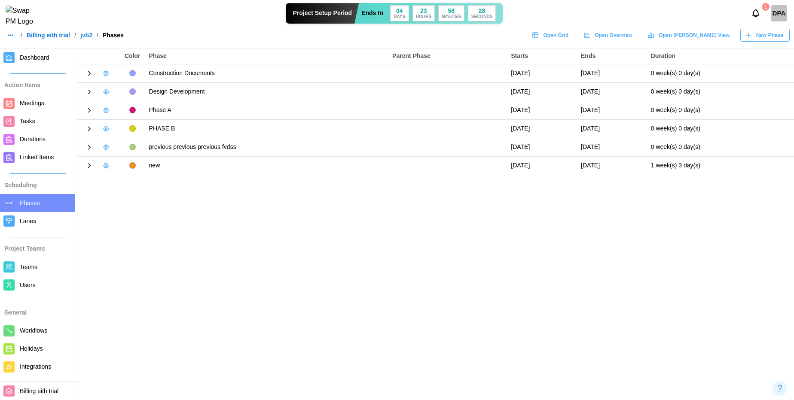
click at [88, 112] on icon at bounding box center [89, 111] width 8 height 8
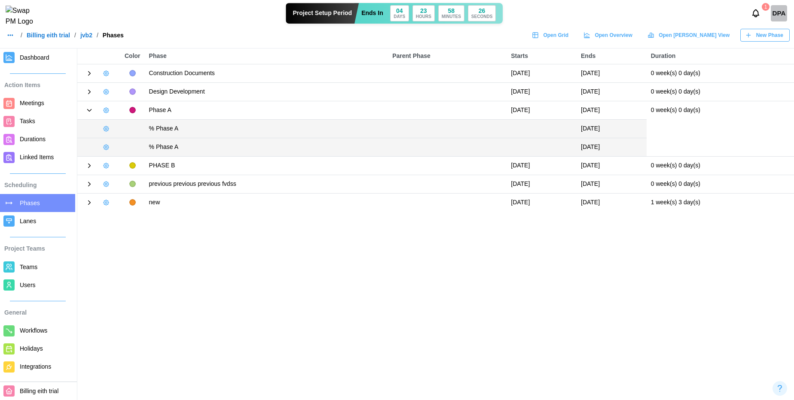
click at [88, 171] on div at bounding box center [99, 166] width 34 height 12
click at [88, 168] on icon at bounding box center [89, 166] width 8 height 8
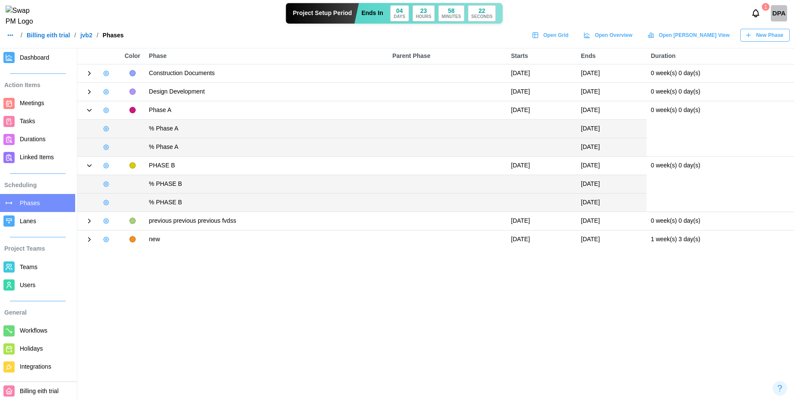
click at [89, 224] on icon at bounding box center [89, 221] width 8 height 8
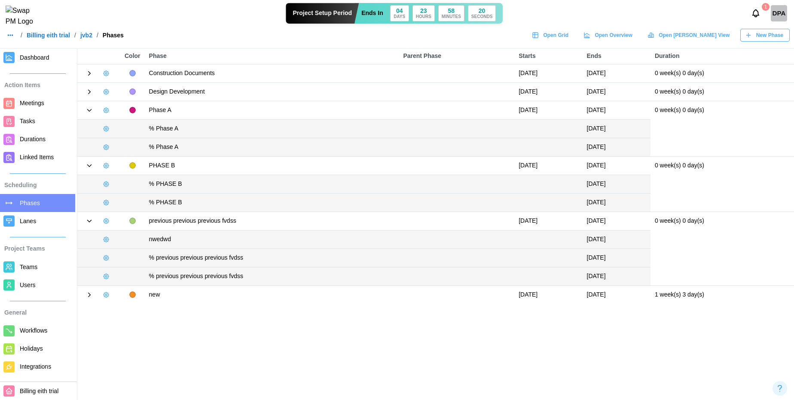
click at [90, 293] on icon at bounding box center [89, 295] width 8 height 8
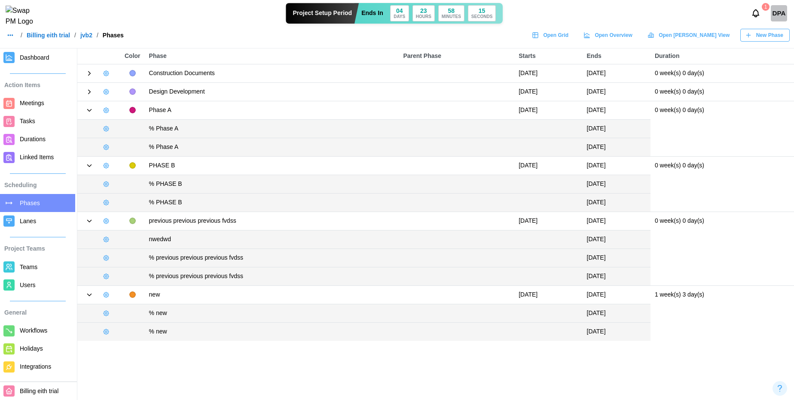
click at [89, 72] on icon at bounding box center [89, 74] width 8 height 8
